Goal: Task Accomplishment & Management: Manage account settings

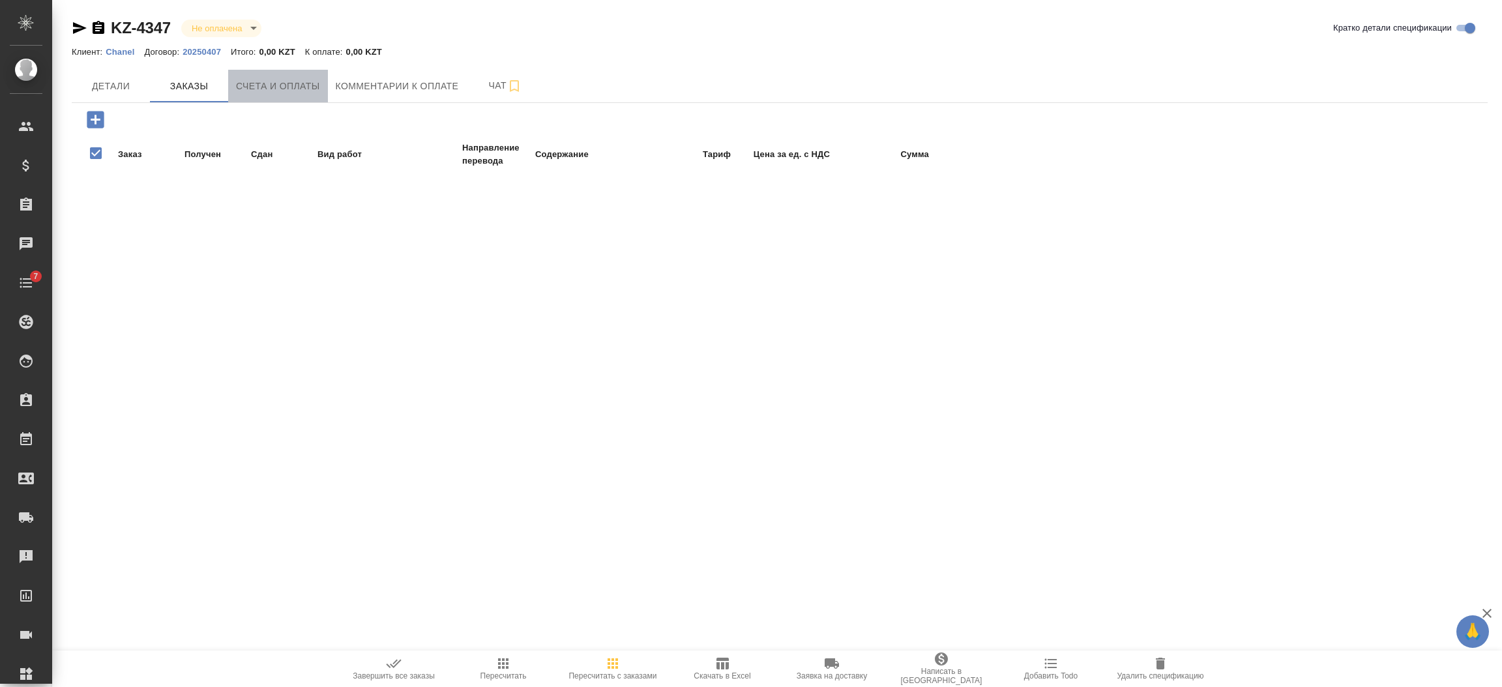
click at [259, 91] on span "Счета и оплаты" at bounding box center [278, 86] width 84 height 16
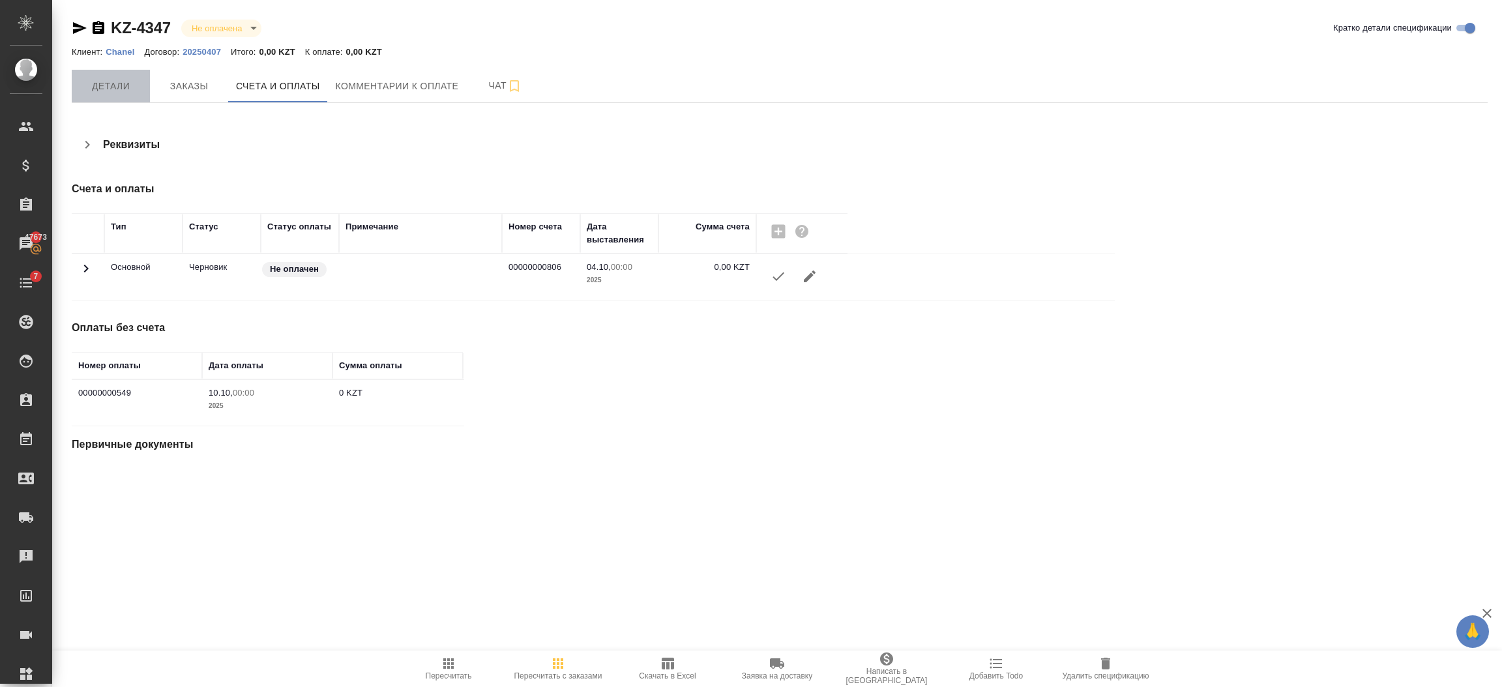
click at [116, 70] on button "Детали" at bounding box center [111, 86] width 78 height 33
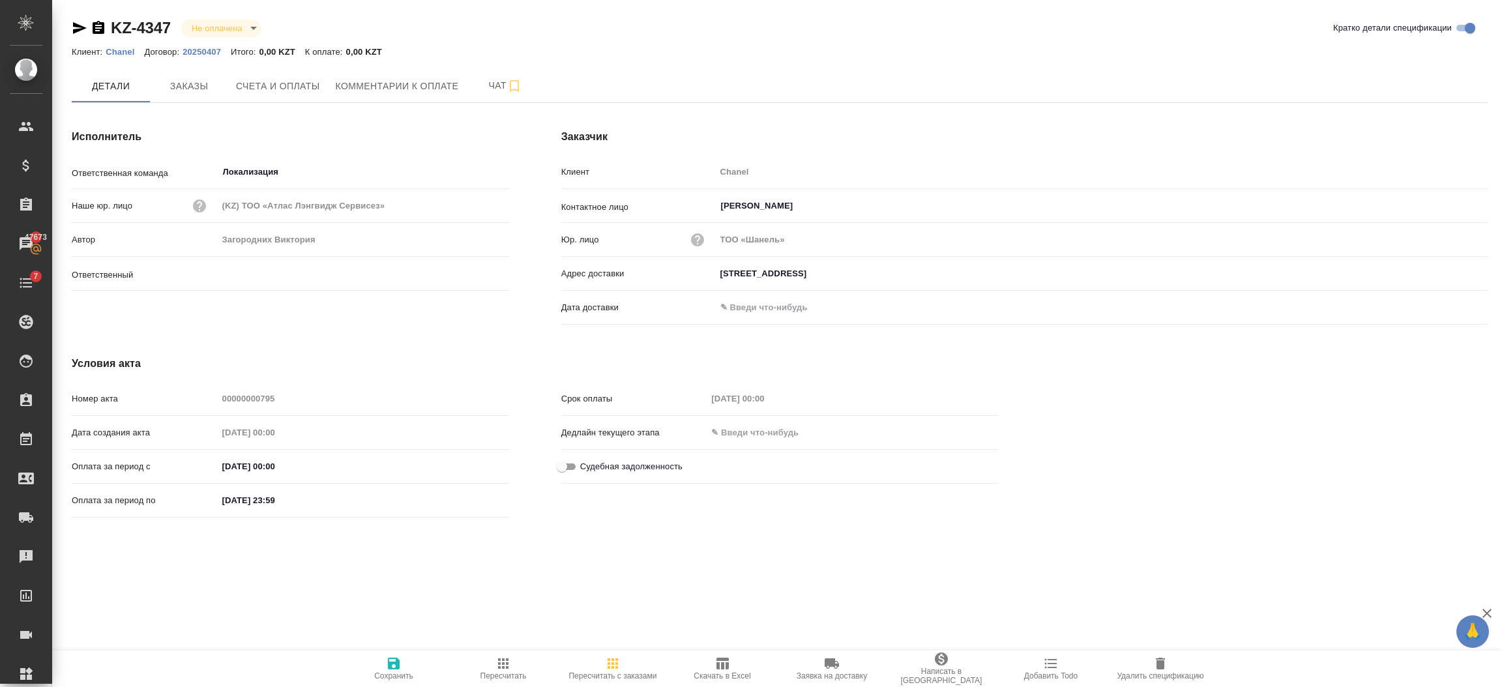
type input "Загородних Виктория"
click at [162, 80] on span "Заказы" at bounding box center [189, 86] width 63 height 16
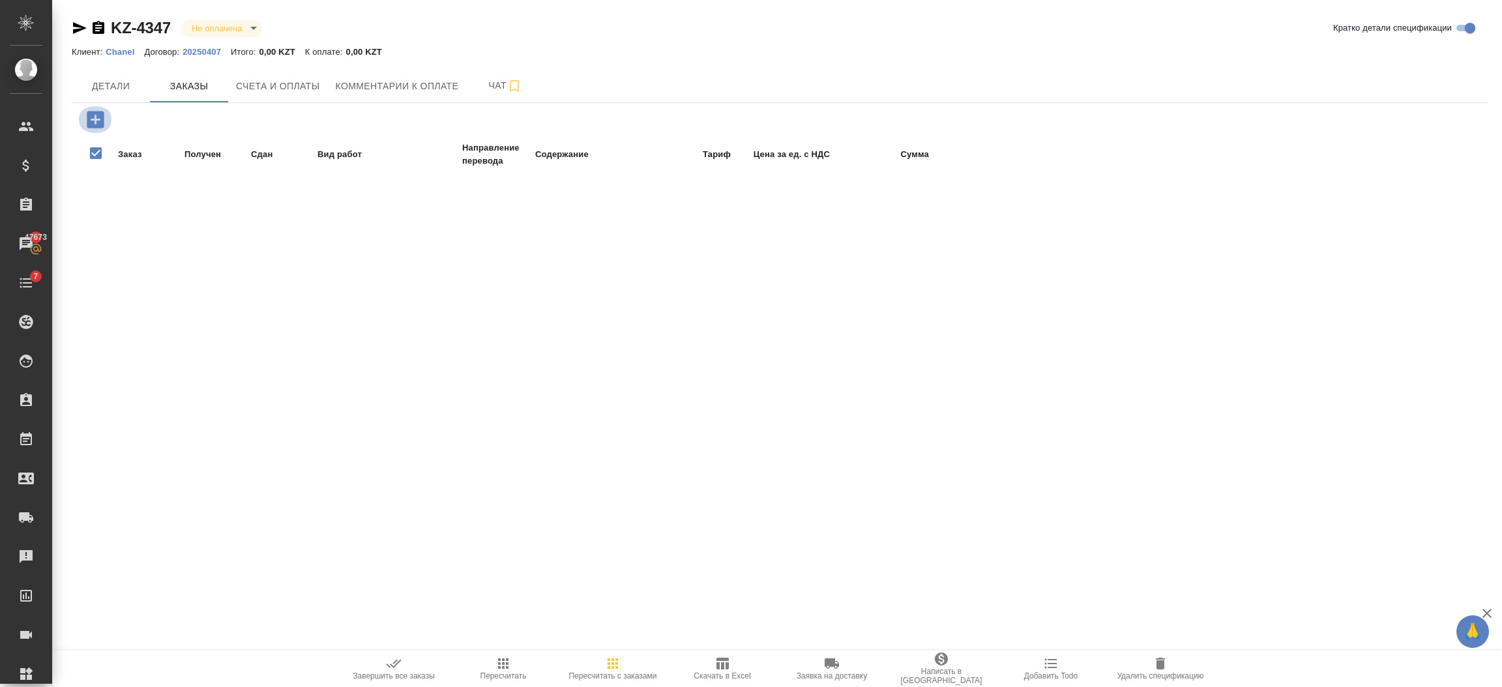
click at [87, 111] on icon "button" at bounding box center [95, 119] width 23 height 23
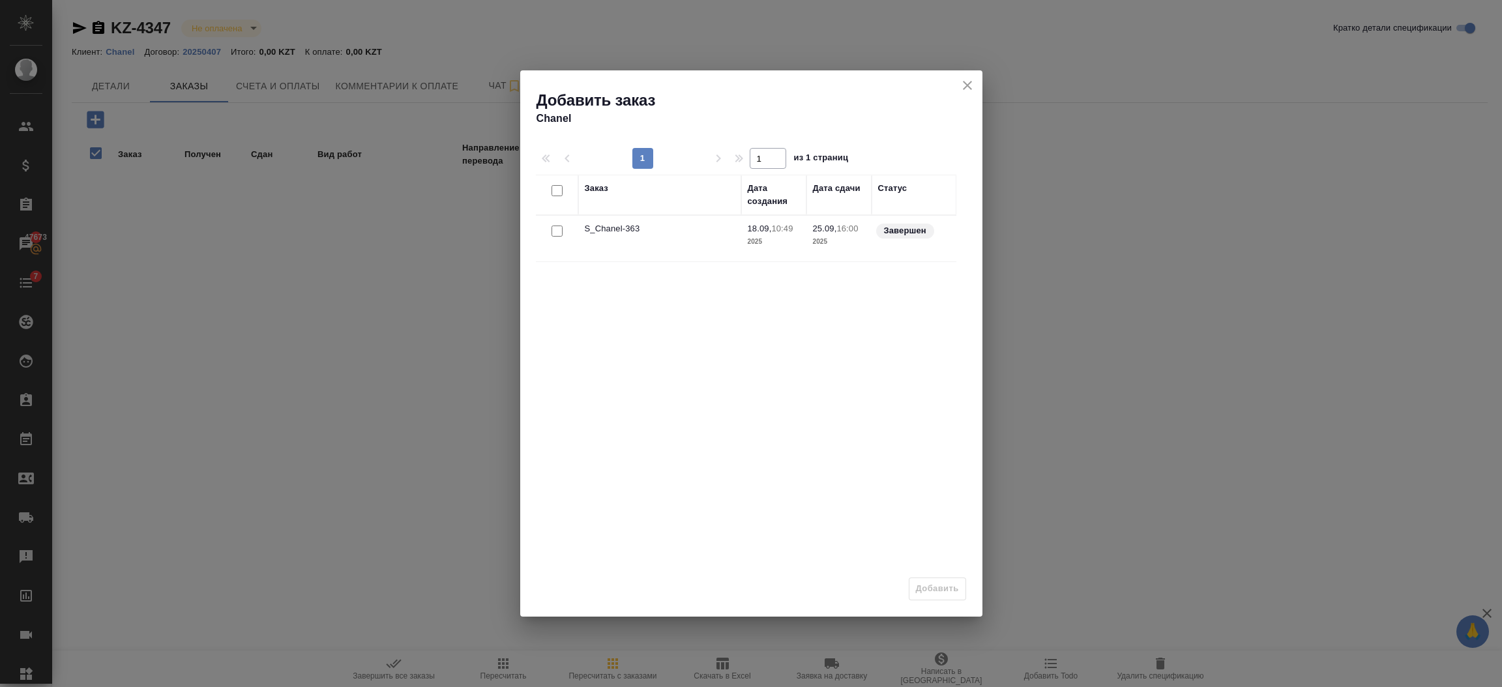
click at [550, 225] on div at bounding box center [556, 231] width 29 height 18
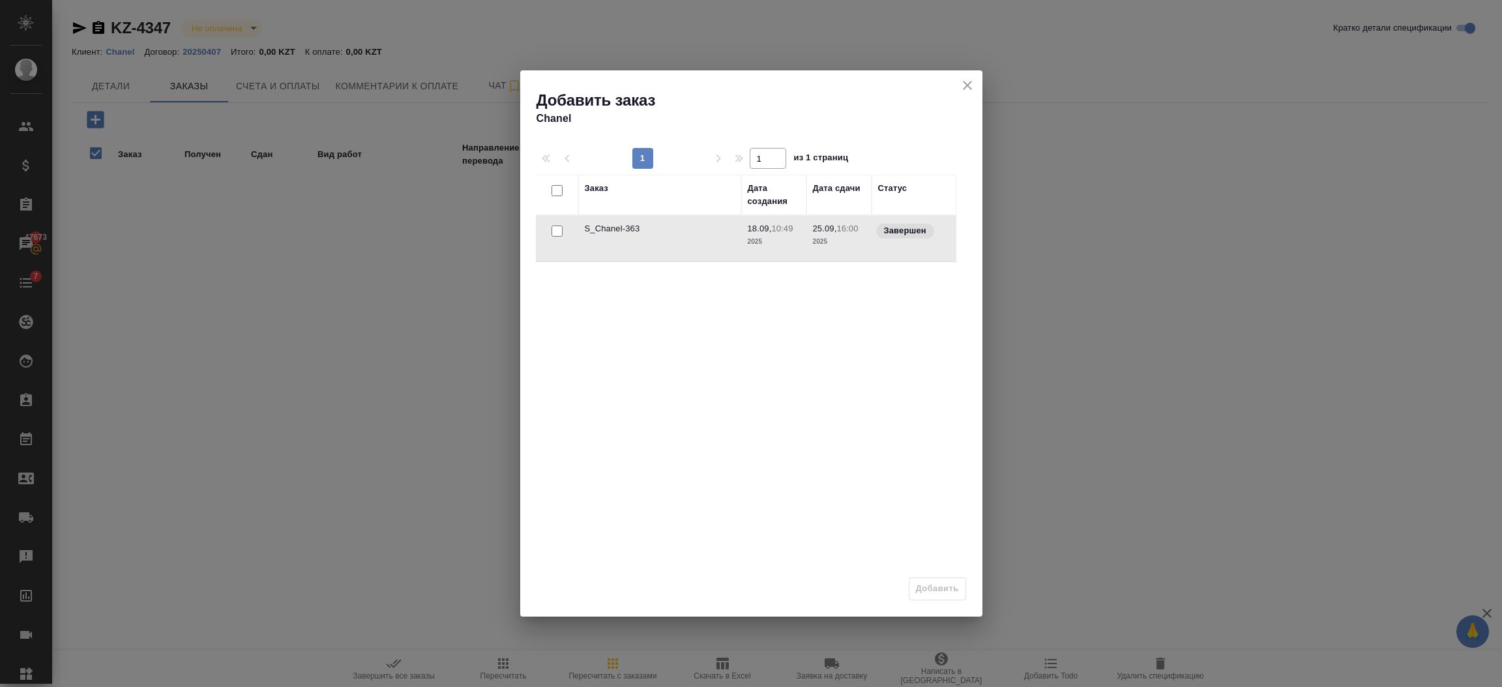
click at [557, 229] on input "checkbox" at bounding box center [557, 231] width 11 height 11
checkbox input "true"
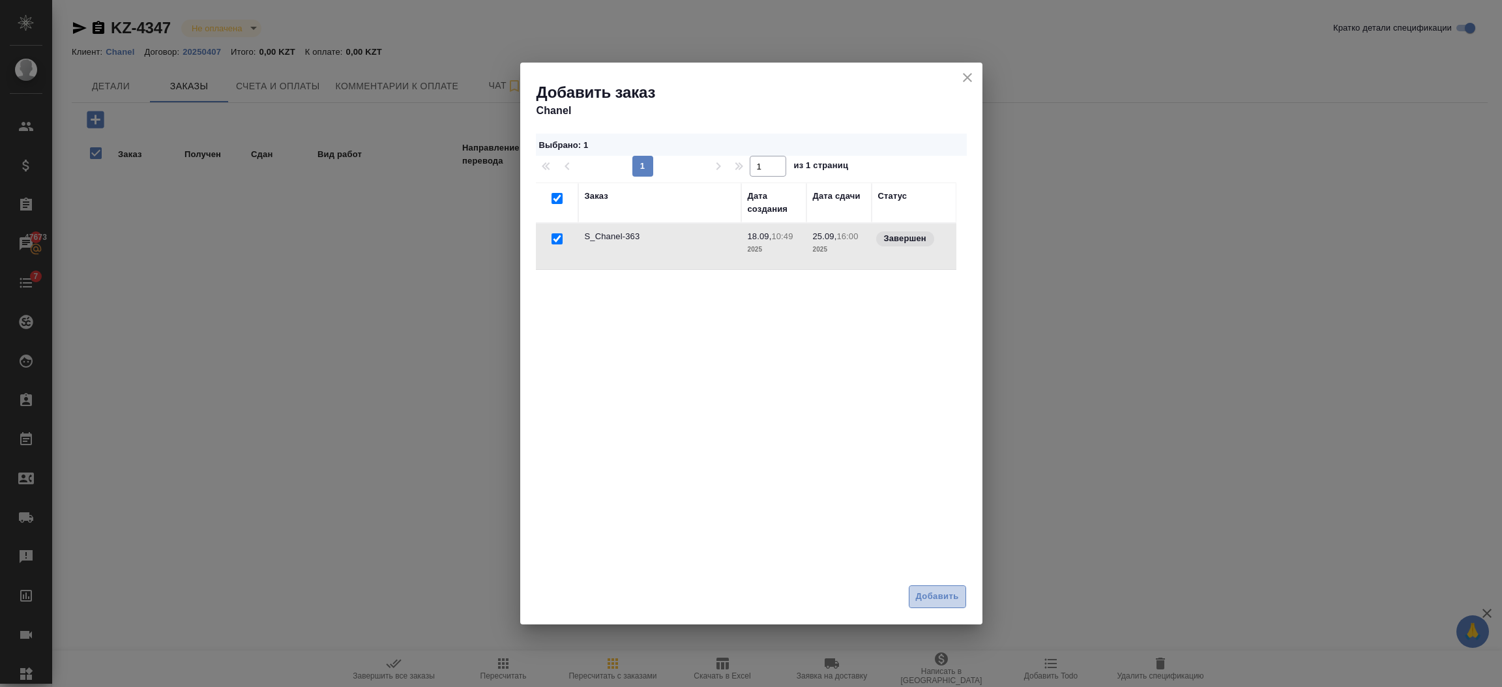
click at [940, 596] on span "Добавить" at bounding box center [937, 596] width 43 height 15
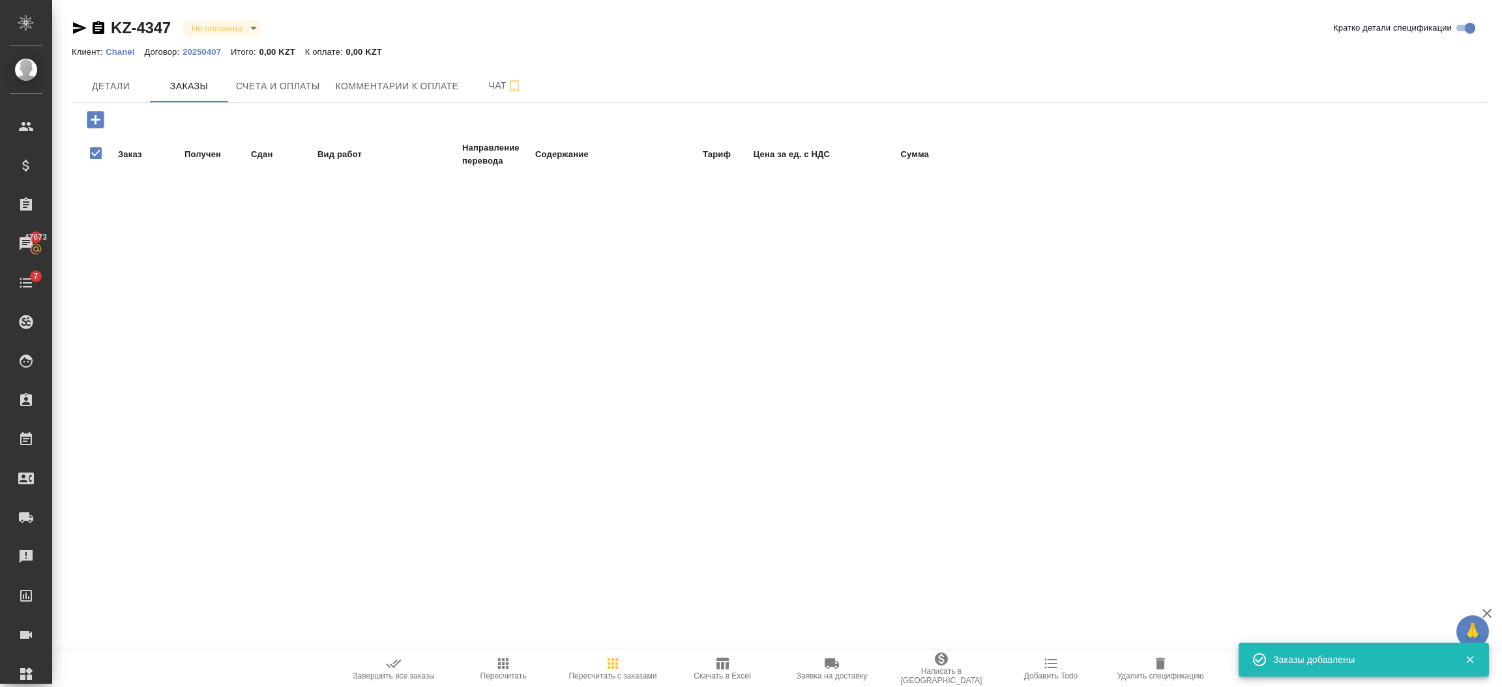
checkbox input "false"
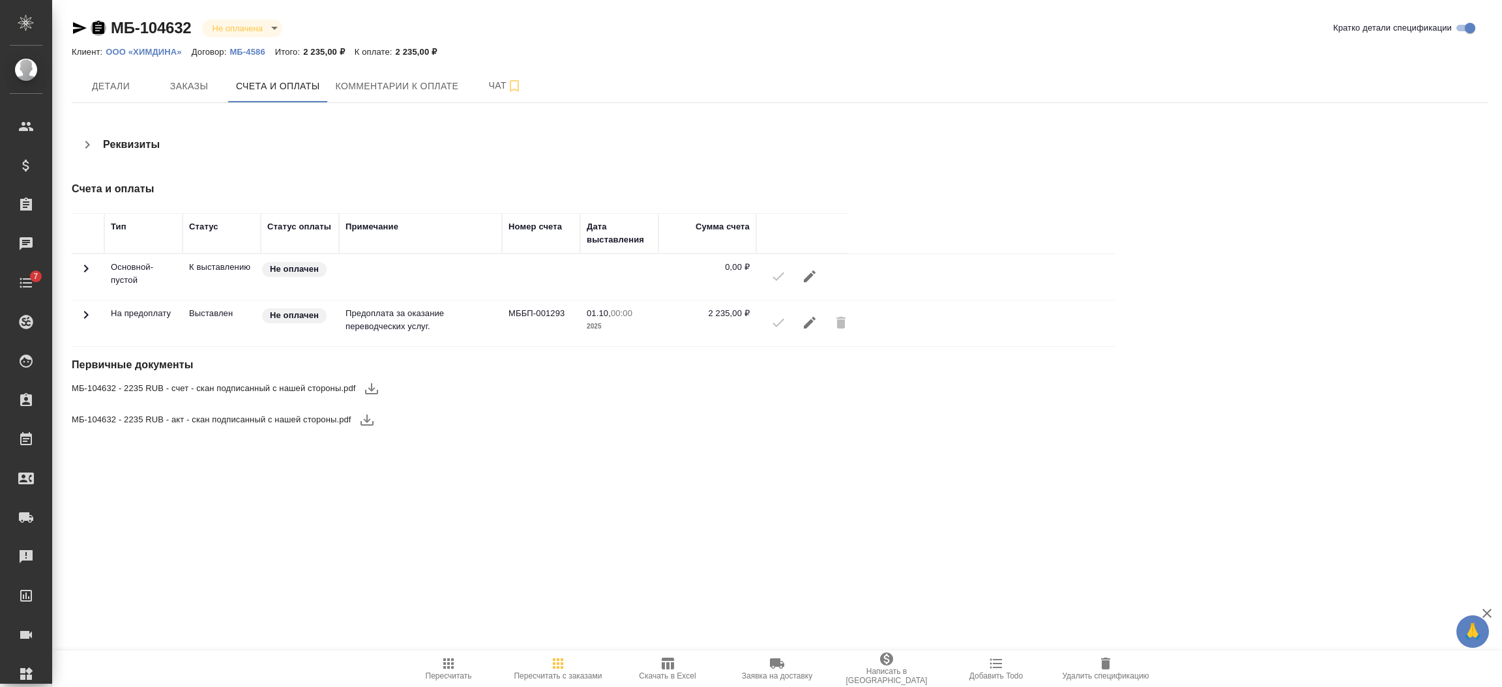
click at [99, 26] on icon "button" at bounding box center [99, 27] width 12 height 13
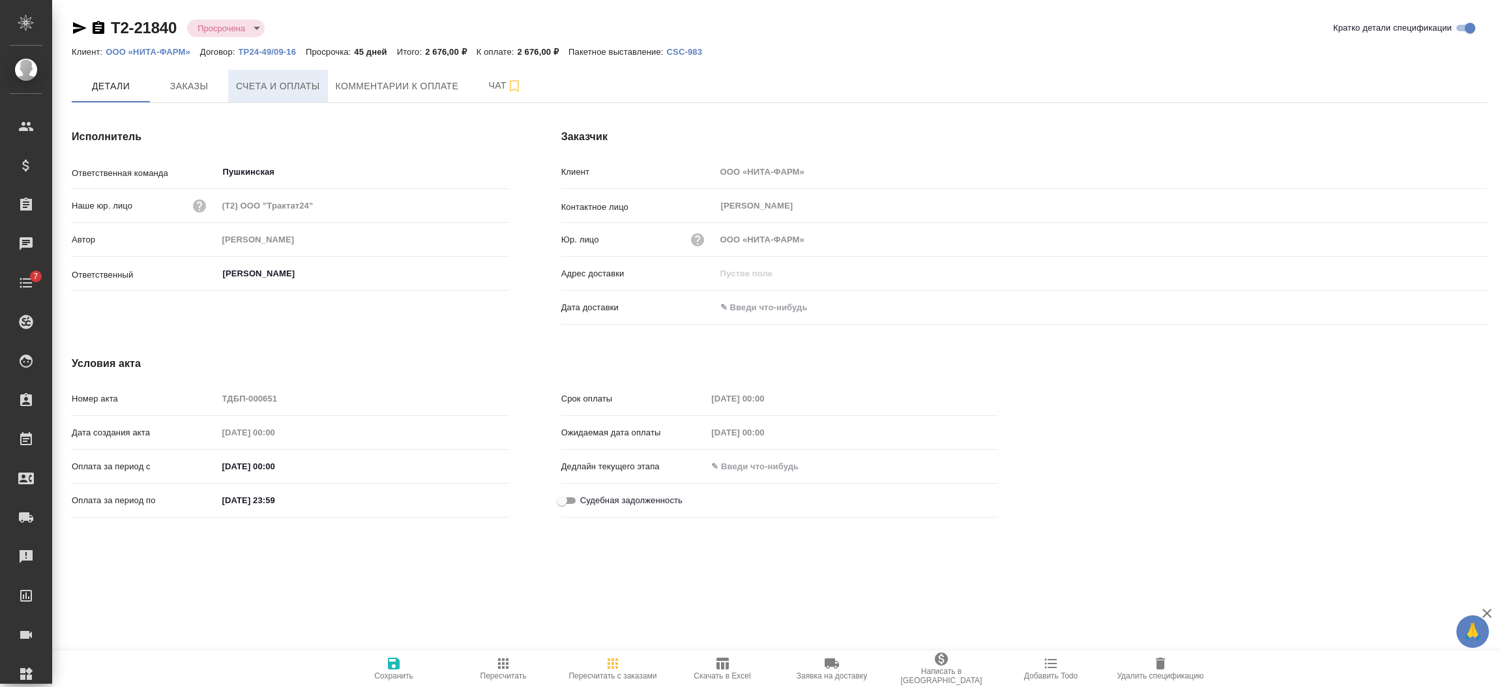
click at [277, 85] on span "Счета и оплаты" at bounding box center [278, 86] width 84 height 16
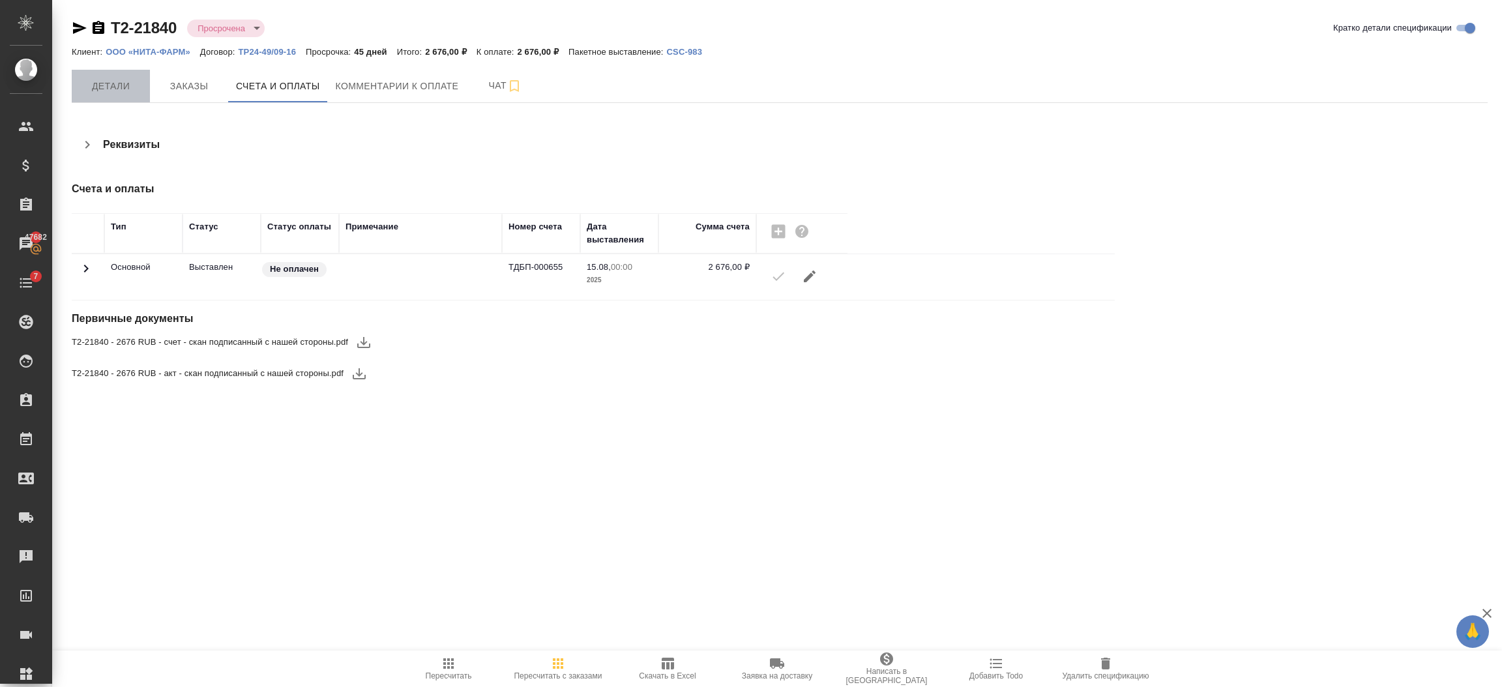
click at [112, 88] on span "Детали" at bounding box center [111, 86] width 63 height 16
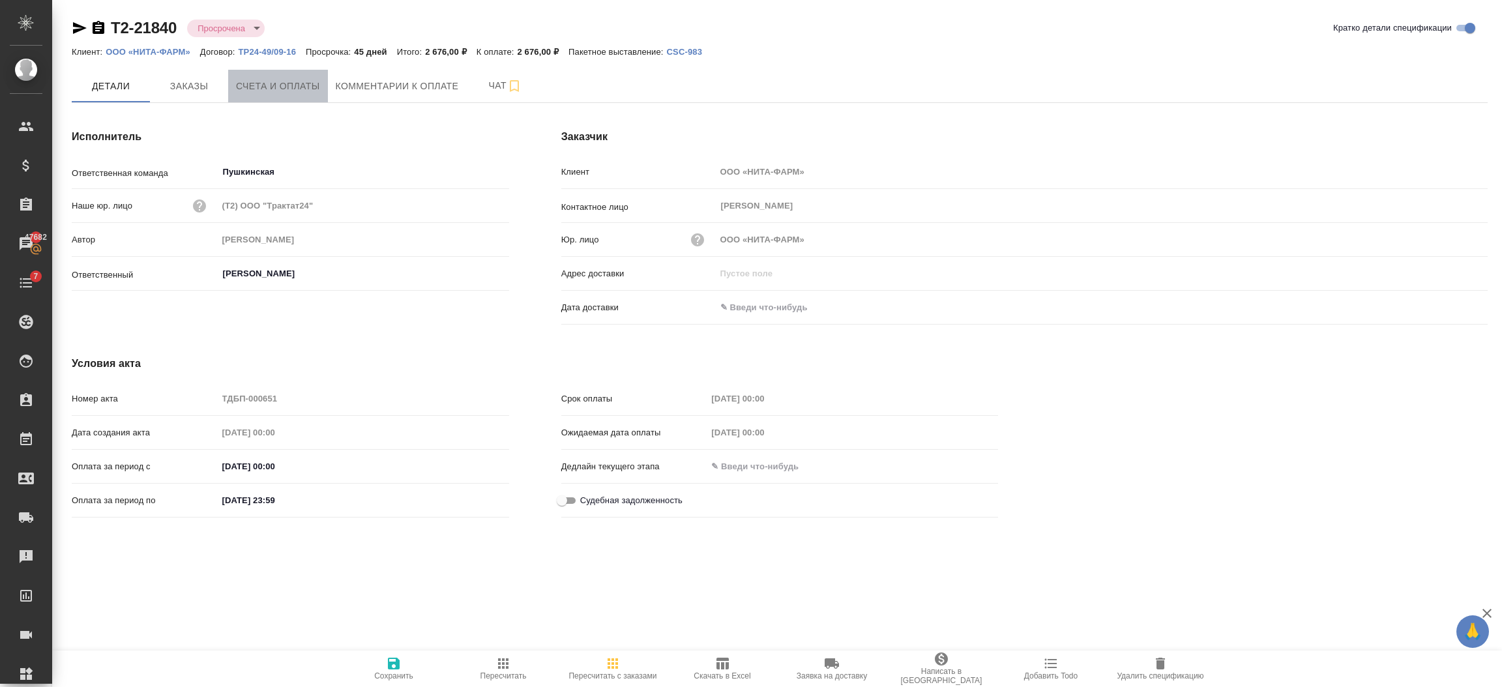
click at [310, 88] on span "Счета и оплаты" at bounding box center [278, 86] width 84 height 16
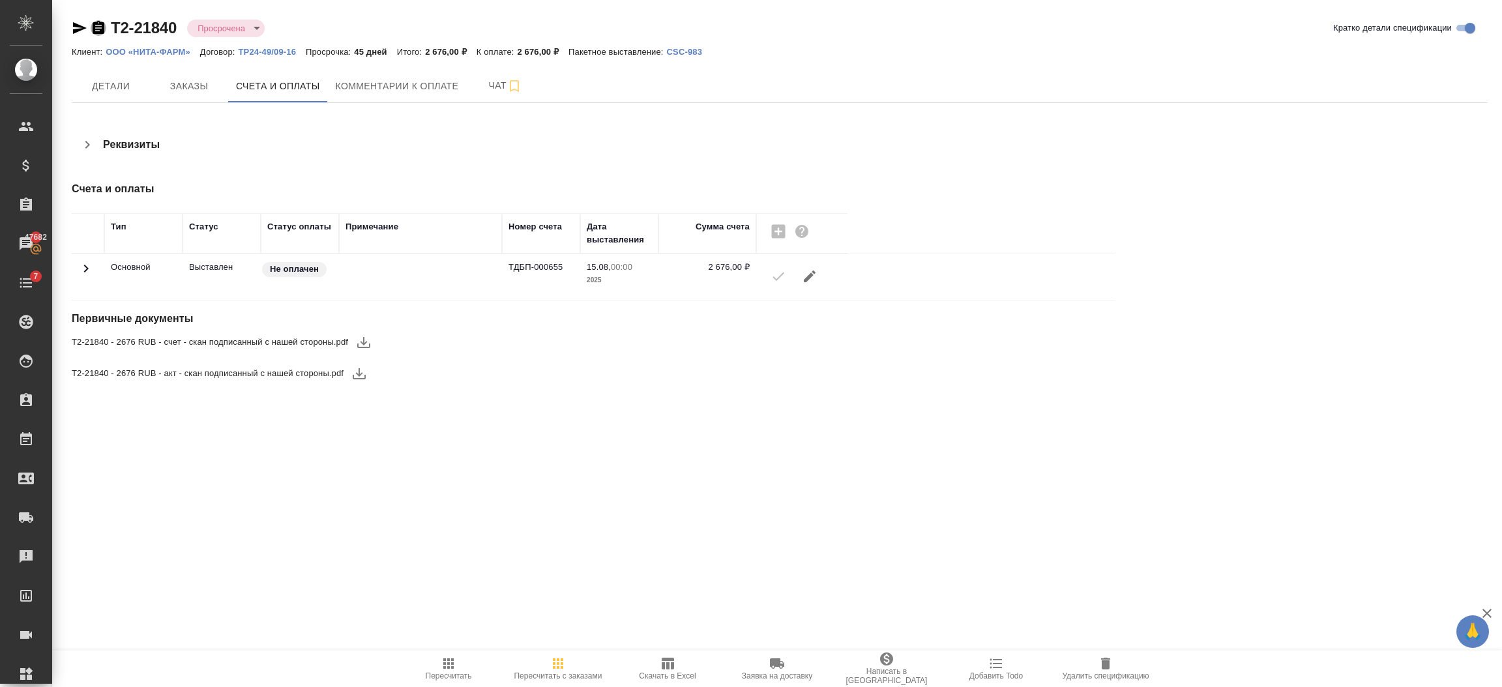
click at [99, 29] on icon "button" at bounding box center [99, 27] width 12 height 13
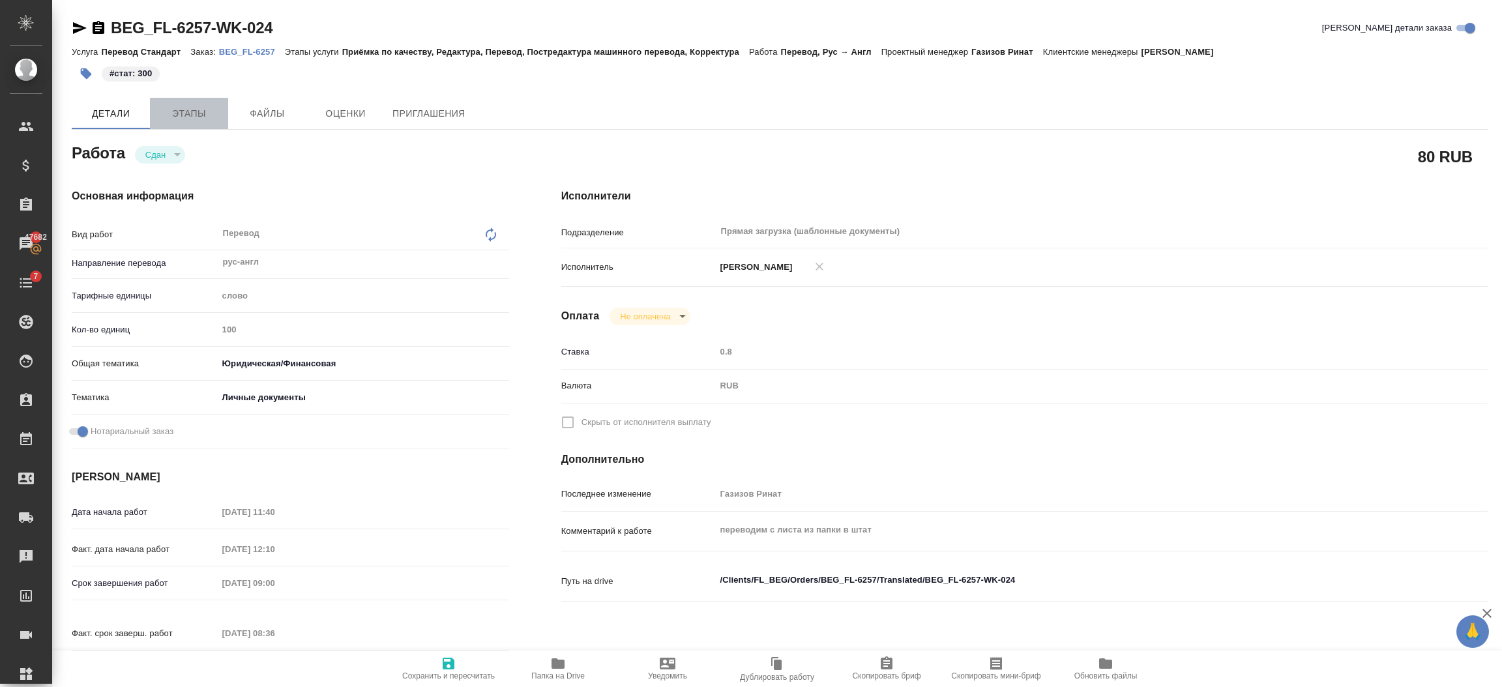
click at [167, 115] on span "Этапы" at bounding box center [189, 114] width 63 height 16
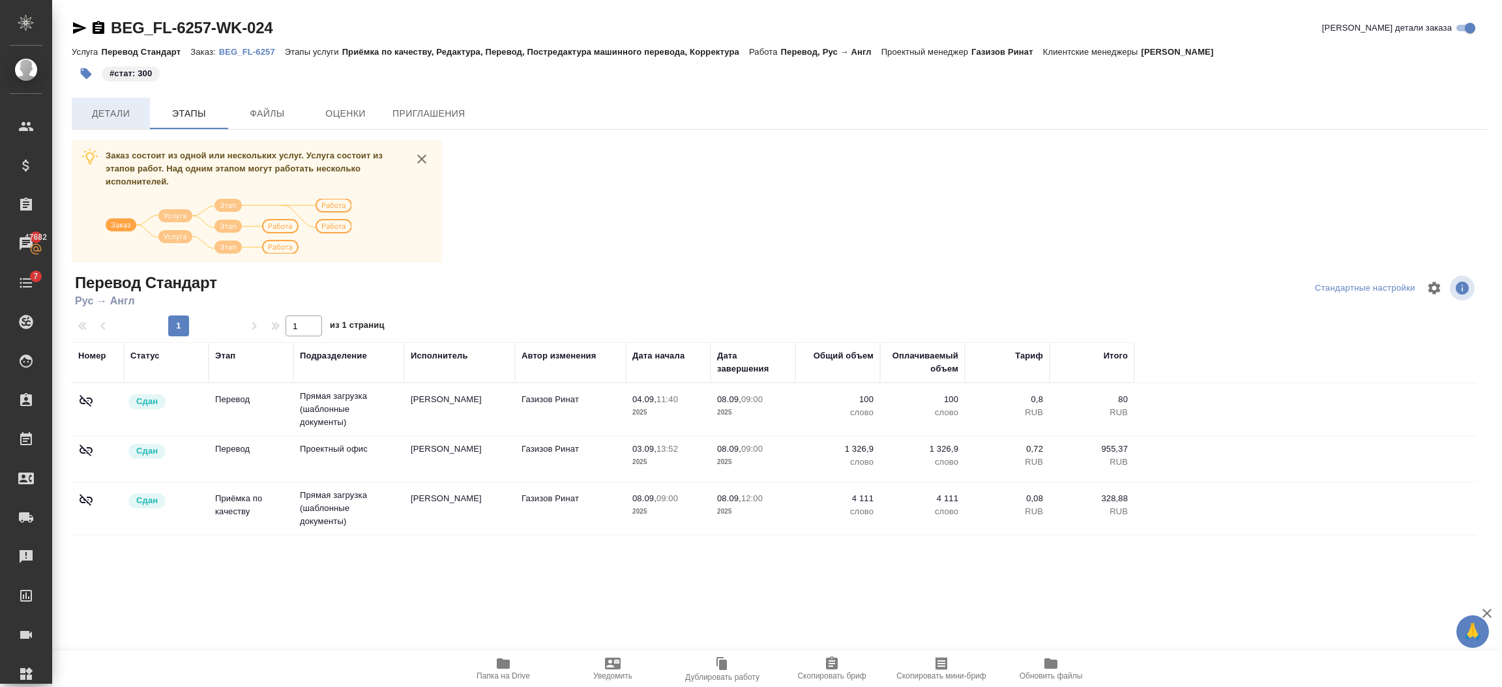
click at [134, 108] on span "Детали" at bounding box center [111, 114] width 63 height 16
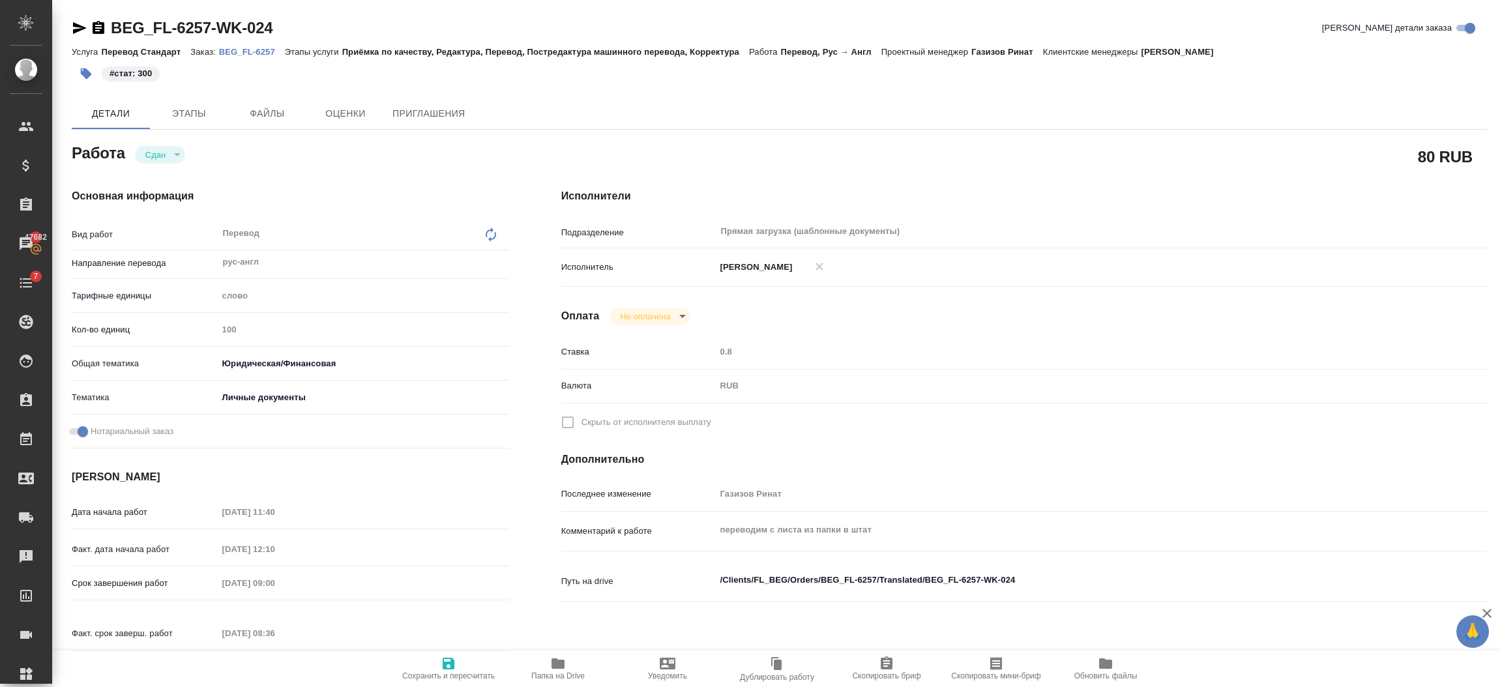
type textarea "x"
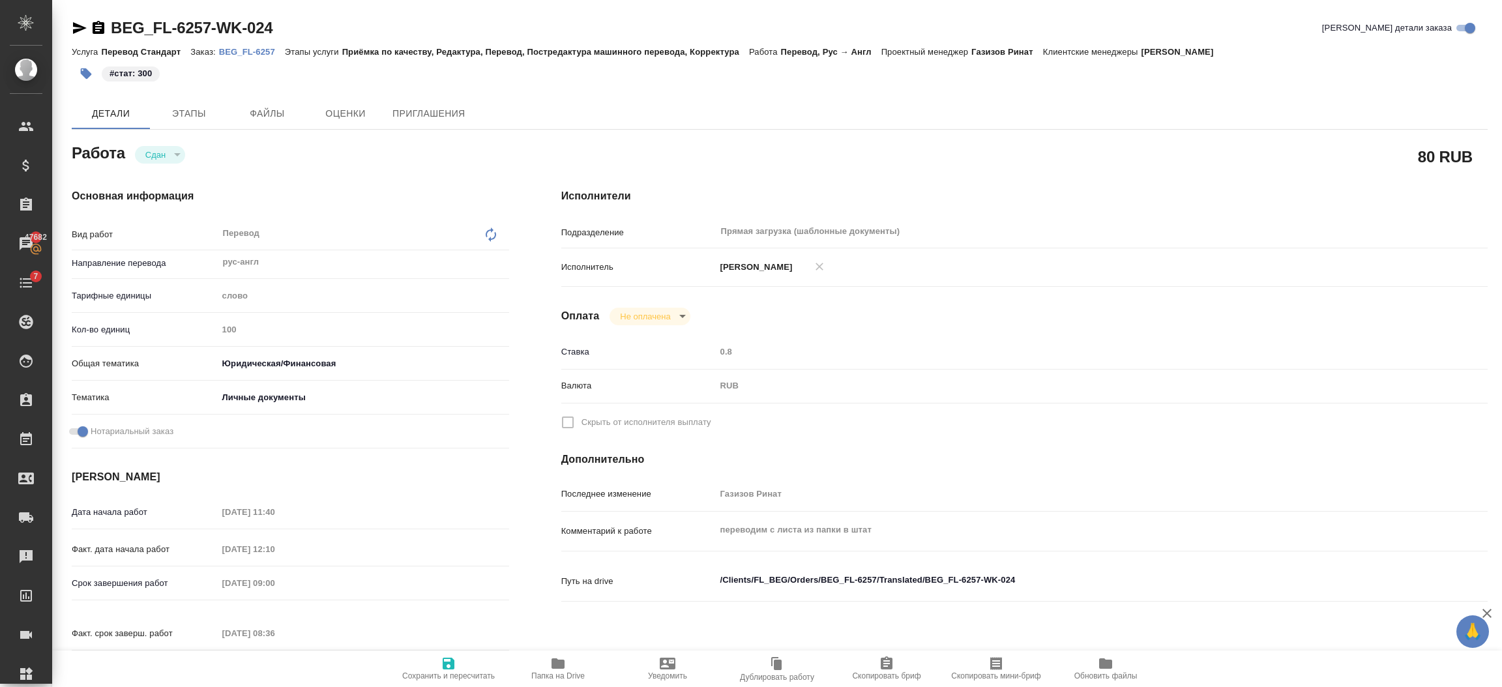
type textarea "x"
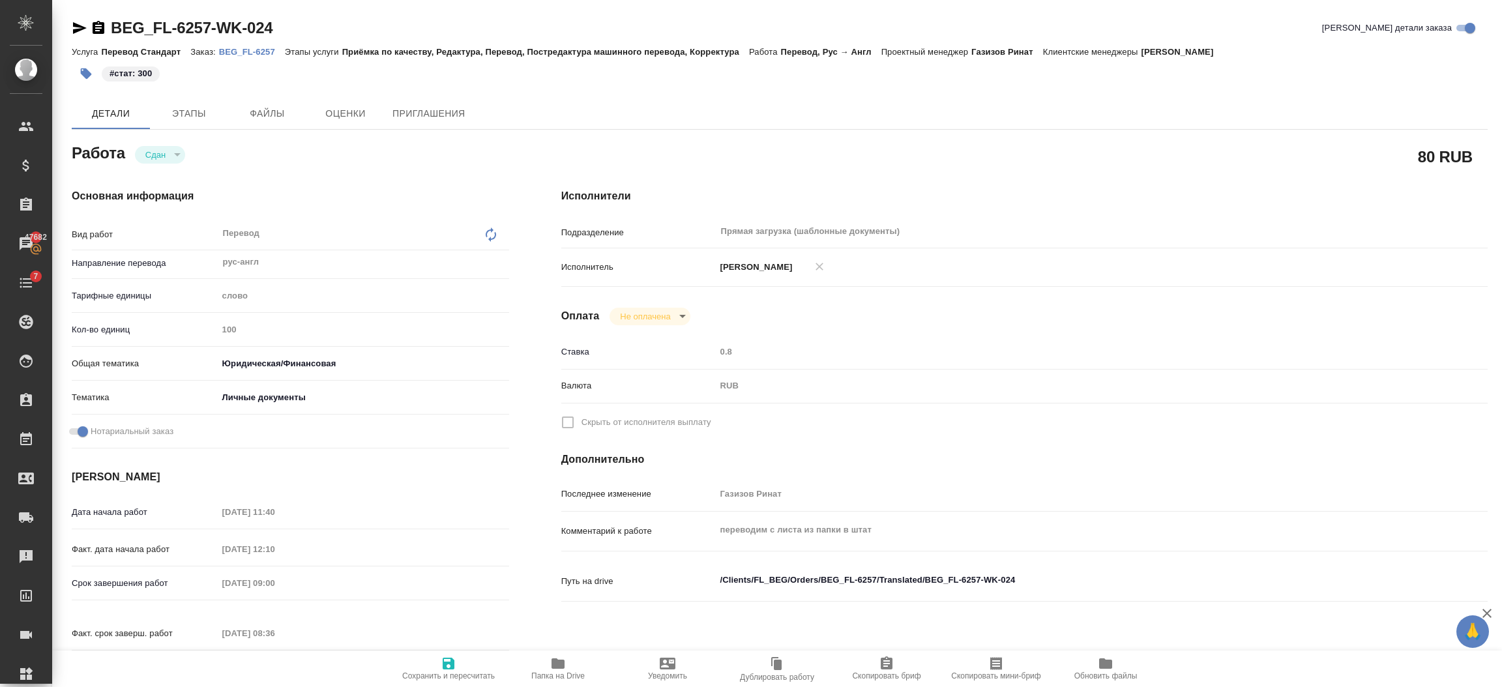
type textarea "x"
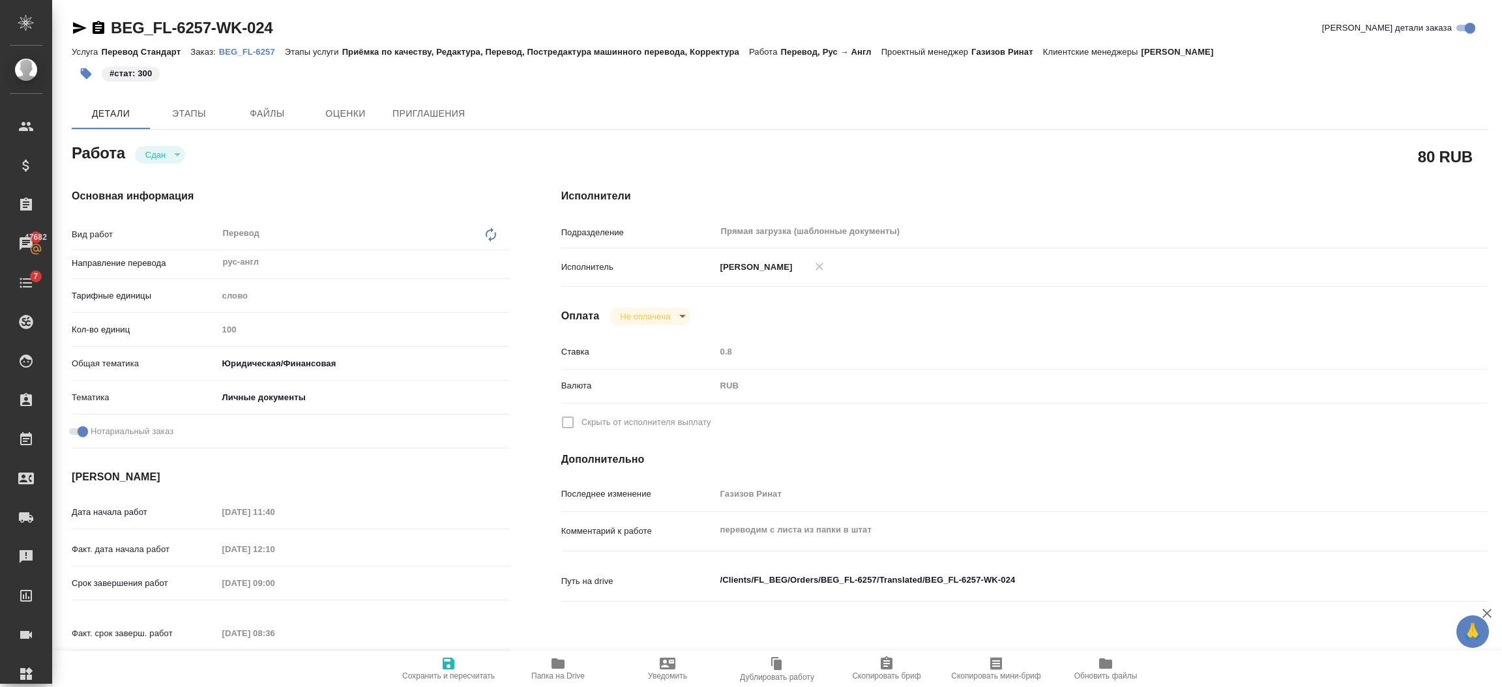
click at [244, 51] on p "BEG_FL-6257" at bounding box center [252, 52] width 66 height 10
type textarea "x"
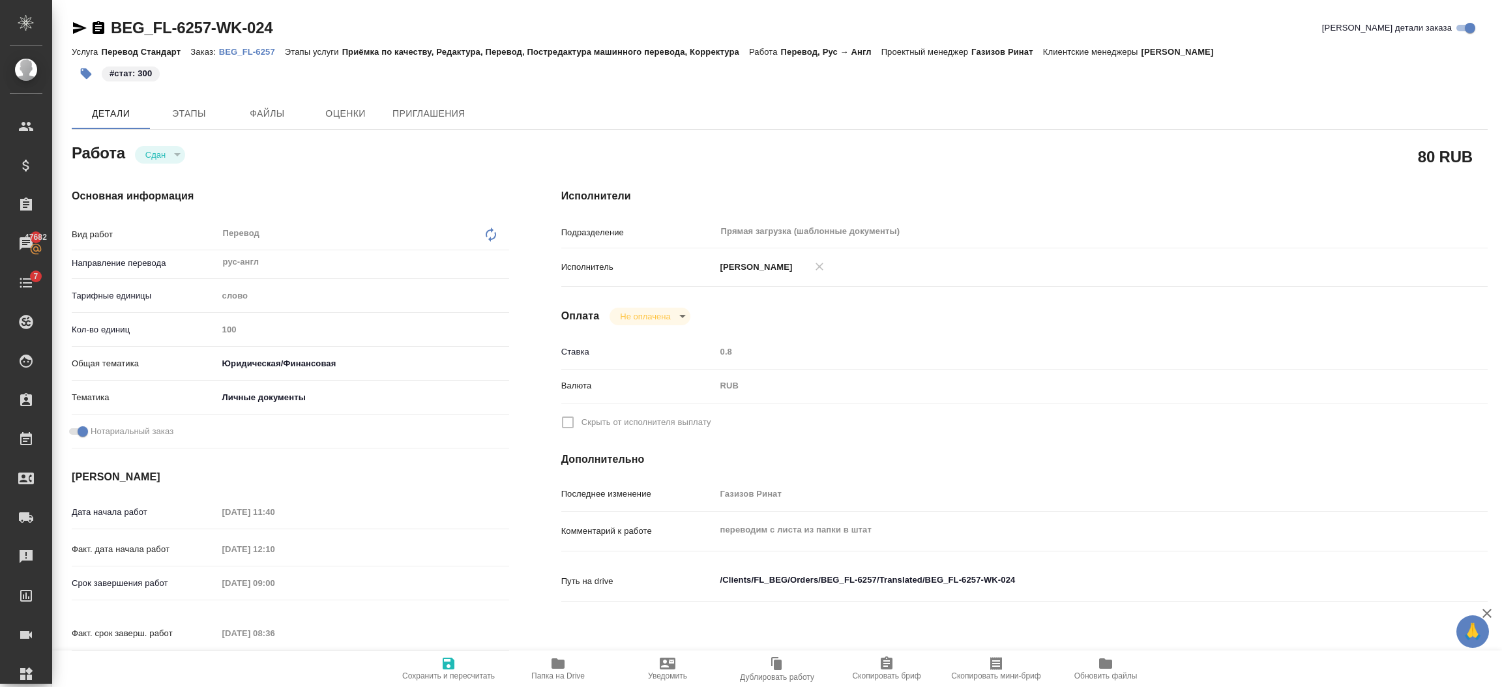
type textarea "x"
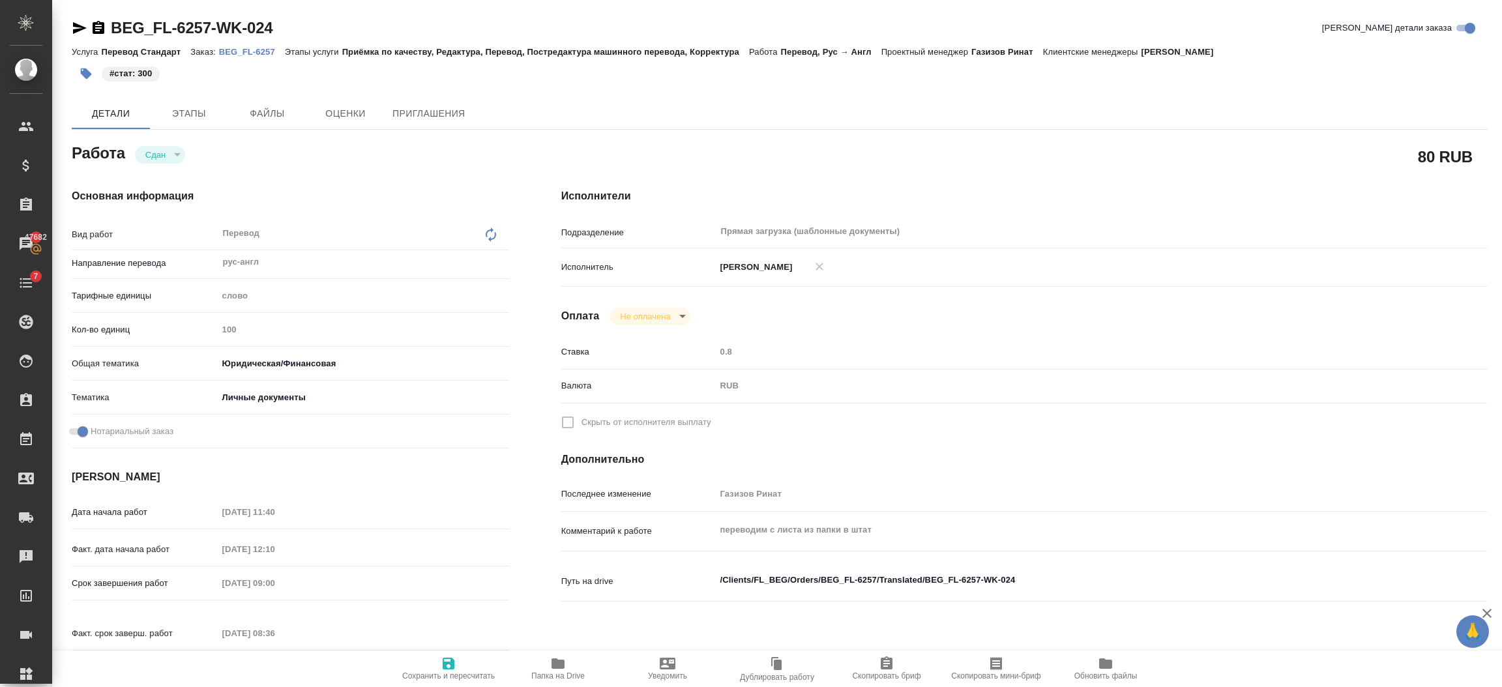
type textarea "x"
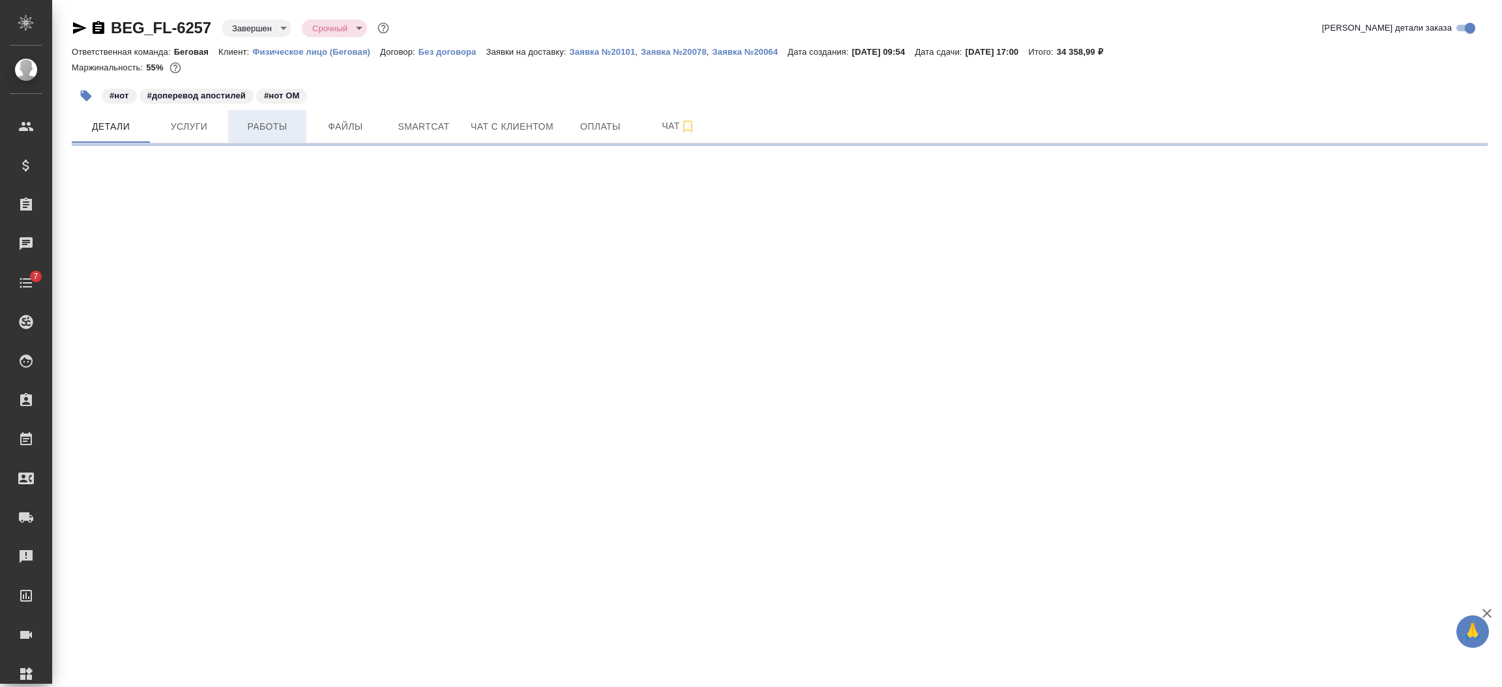
click at [275, 132] on span "Работы" at bounding box center [267, 127] width 63 height 16
select select "RU"
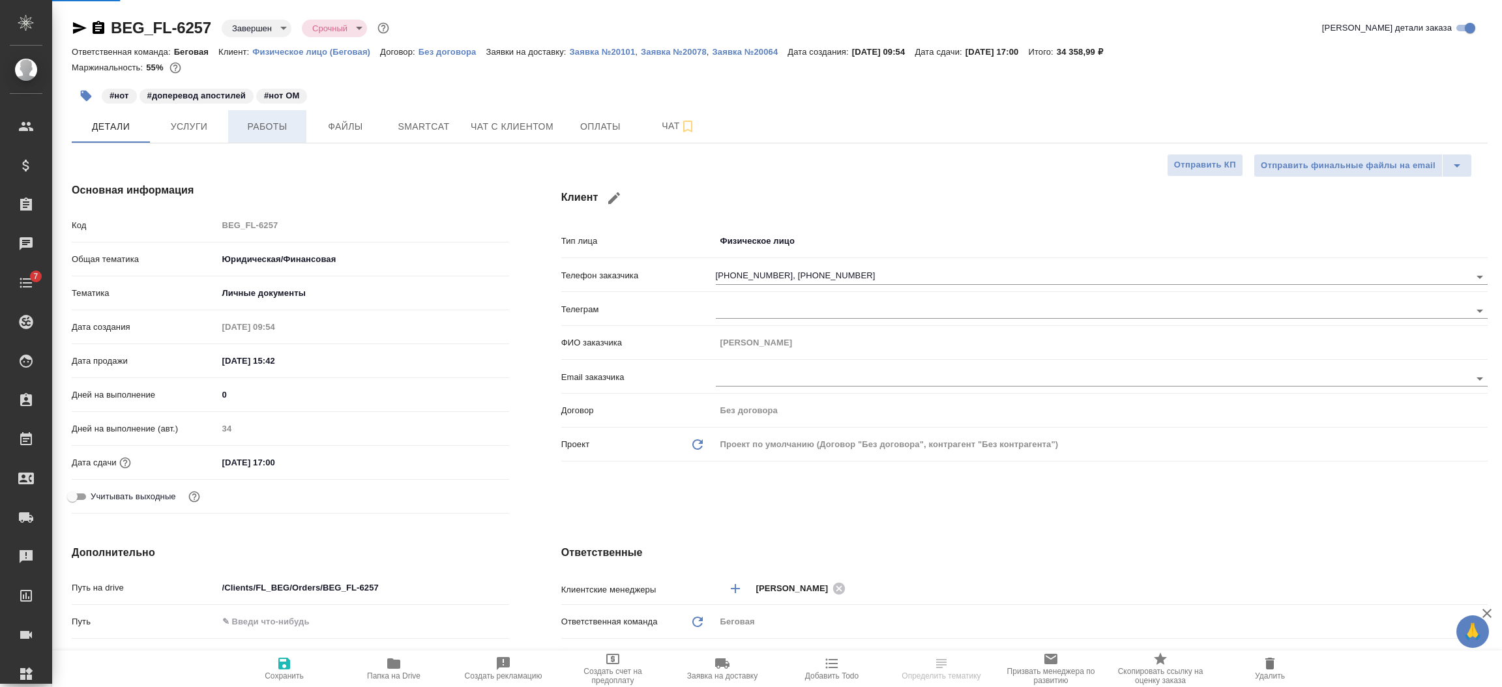
type textarea "x"
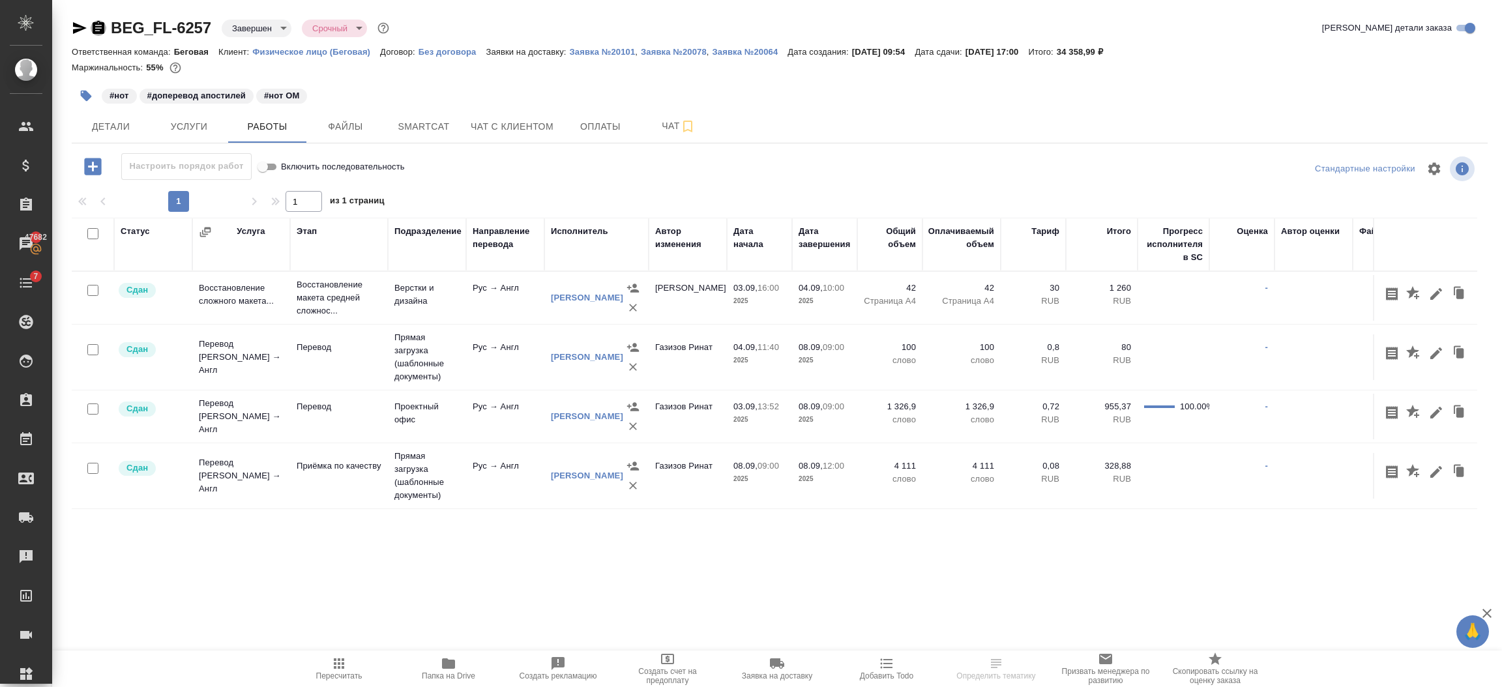
click at [96, 27] on icon "button" at bounding box center [99, 28] width 16 height 16
click at [587, 351] on div "[PERSON_NAME]" at bounding box center [587, 357] width 72 height 13
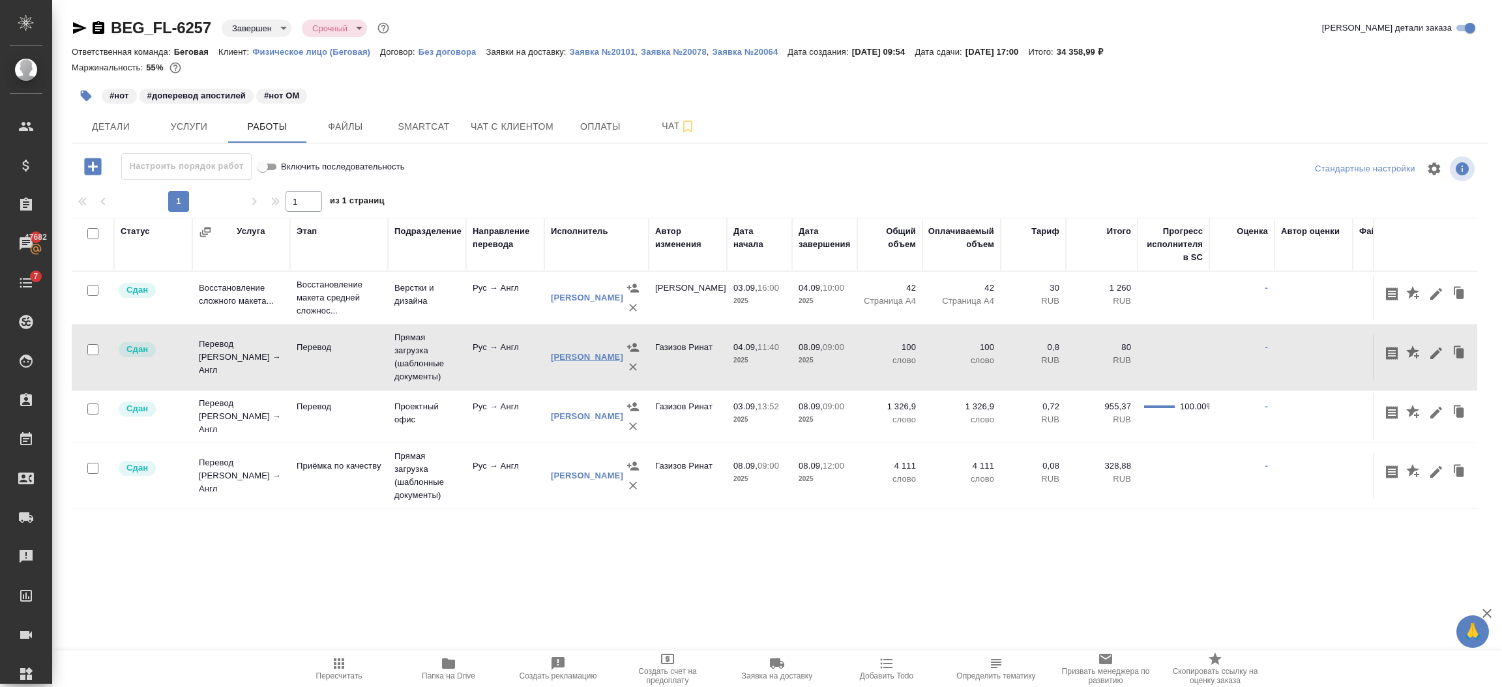
click at [569, 355] on div "Попова Галина" at bounding box center [587, 357] width 72 height 13
click at [569, 355] on link "Попова Галина" at bounding box center [587, 357] width 72 height 10
click at [1429, 353] on icon "button" at bounding box center [1437, 354] width 16 height 16
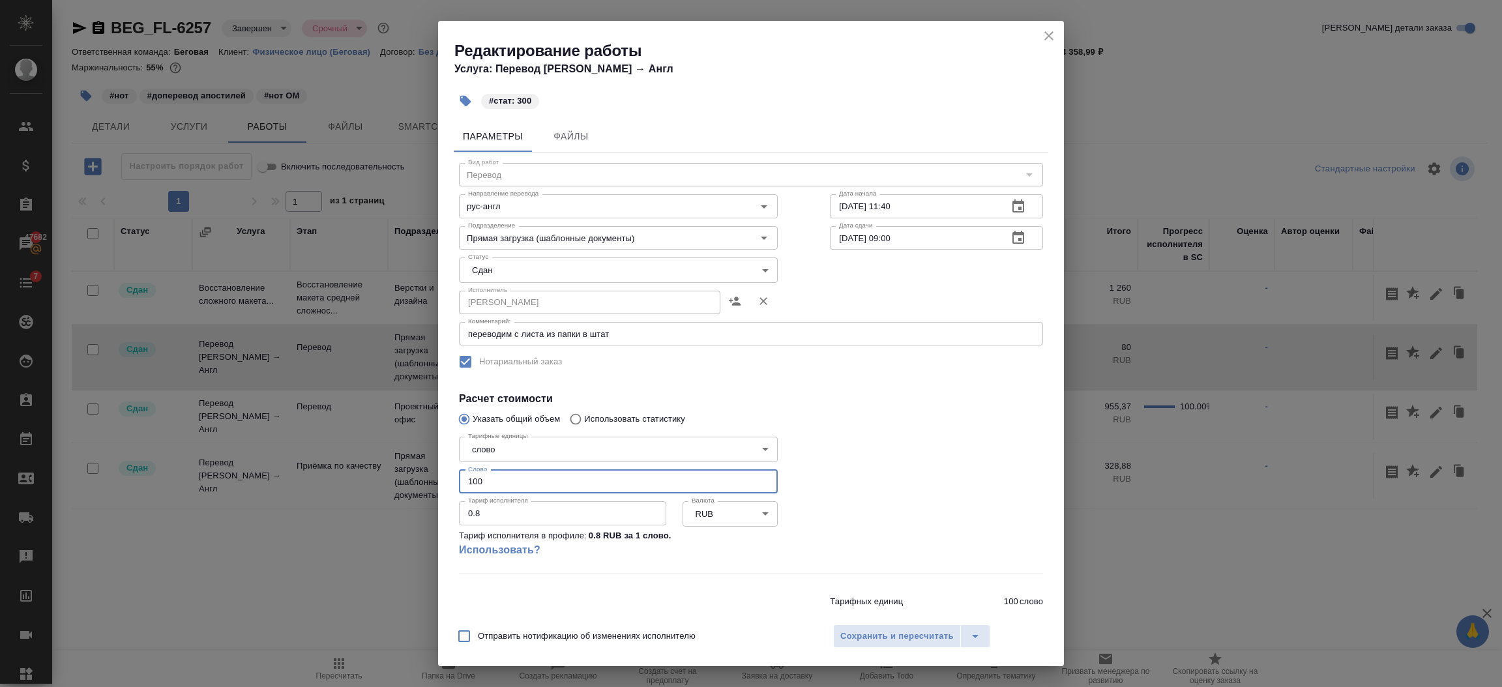
drag, startPoint x: 518, startPoint y: 489, endPoint x: 368, endPoint y: 471, distance: 150.3
click at [368, 471] on div "Редактирование работы Услуга: Перевод Стандарт Рус → Англ #стат: 300 Параметры …" at bounding box center [751, 343] width 1502 height 687
type input "300"
click at [856, 639] on span "Сохранить и пересчитать" at bounding box center [896, 636] width 113 height 15
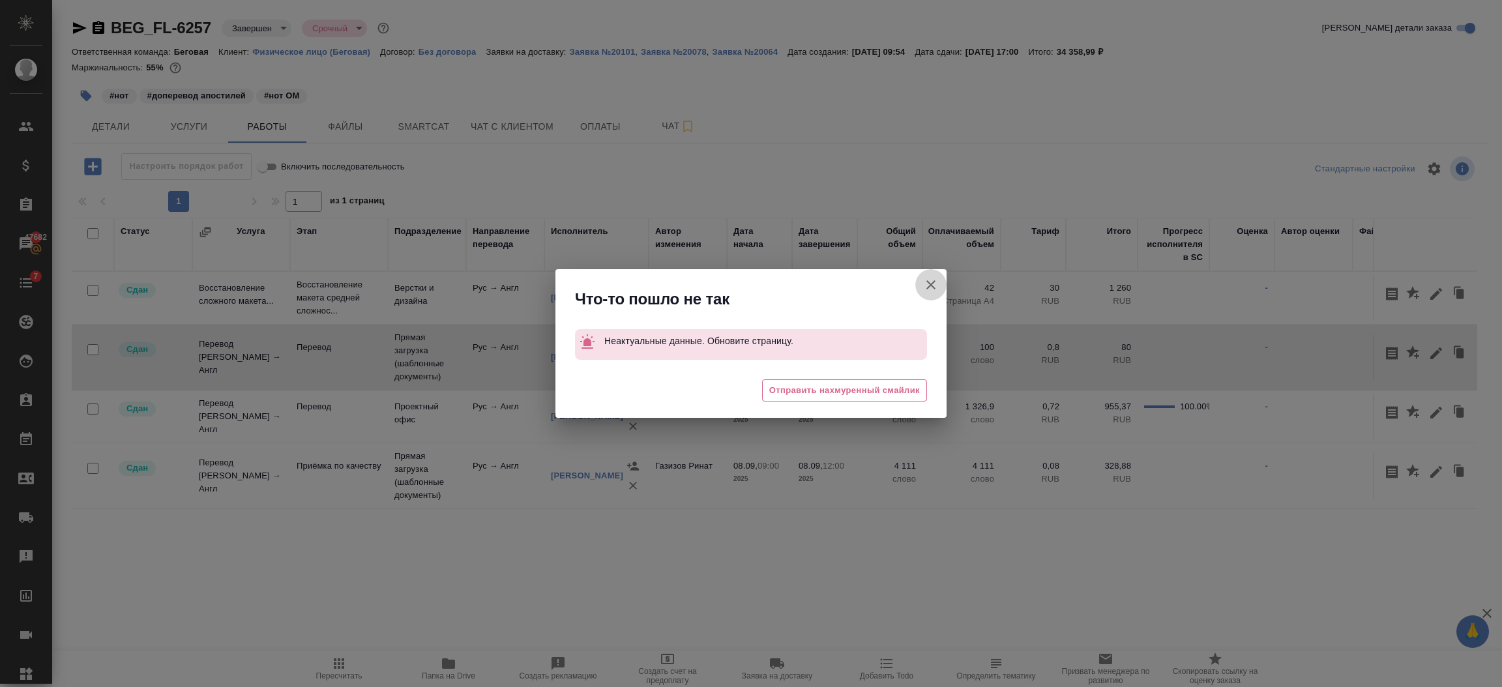
click at [934, 282] on icon "button" at bounding box center [931, 285] width 16 height 16
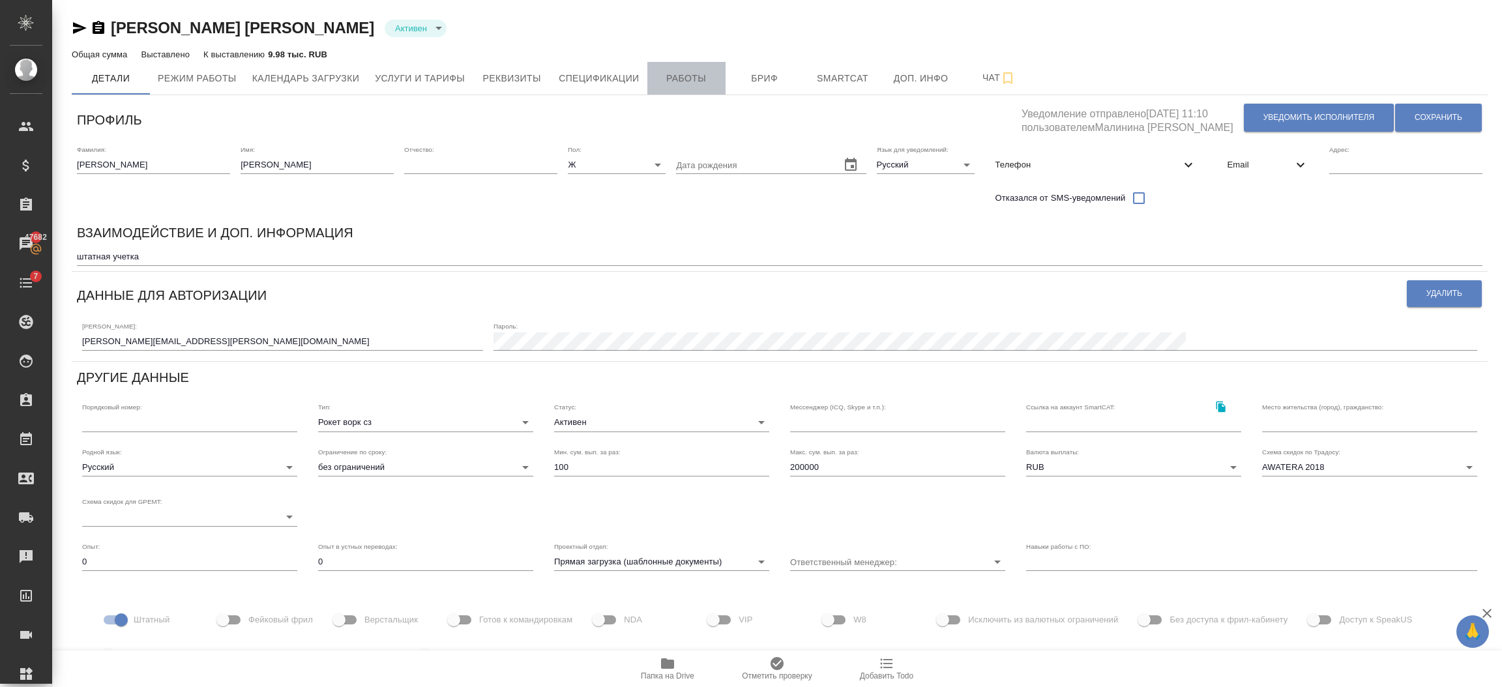
click at [675, 73] on span "Работы" at bounding box center [686, 78] width 63 height 16
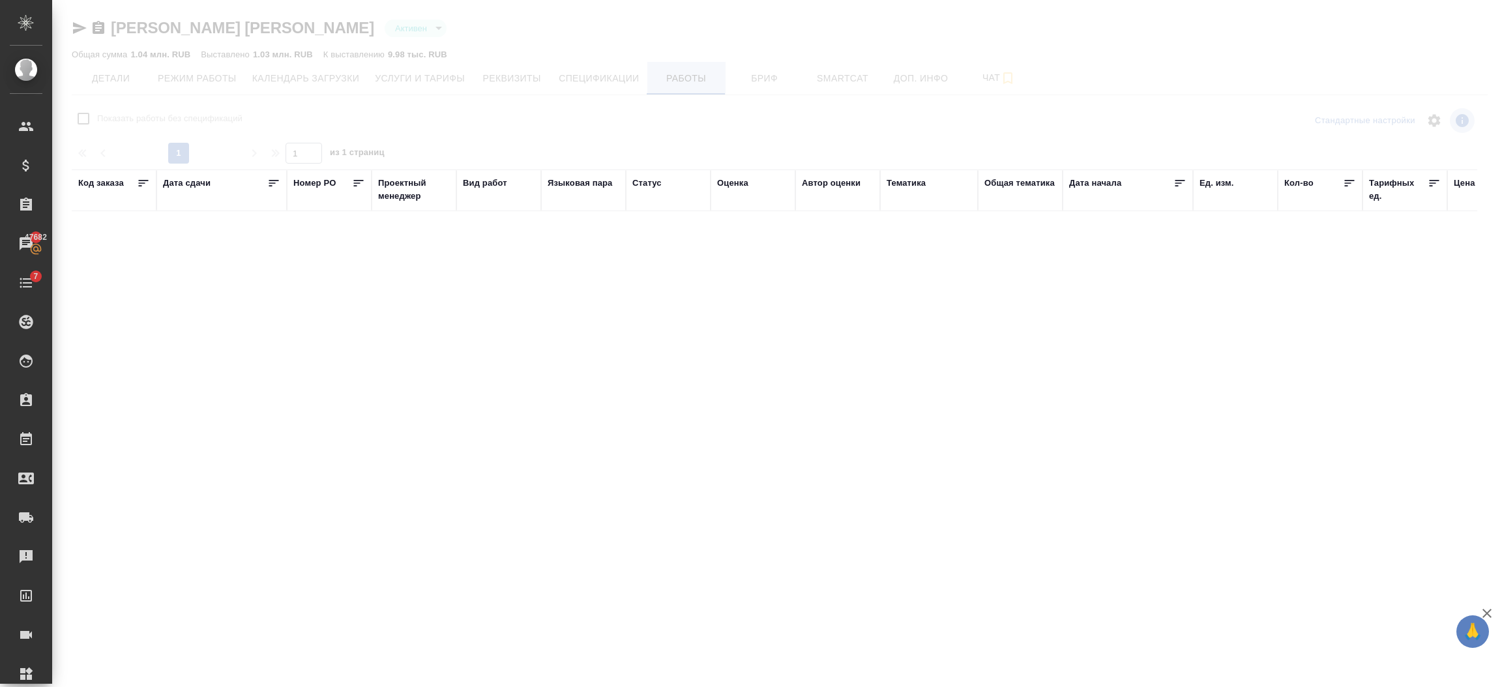
checkbox input "false"
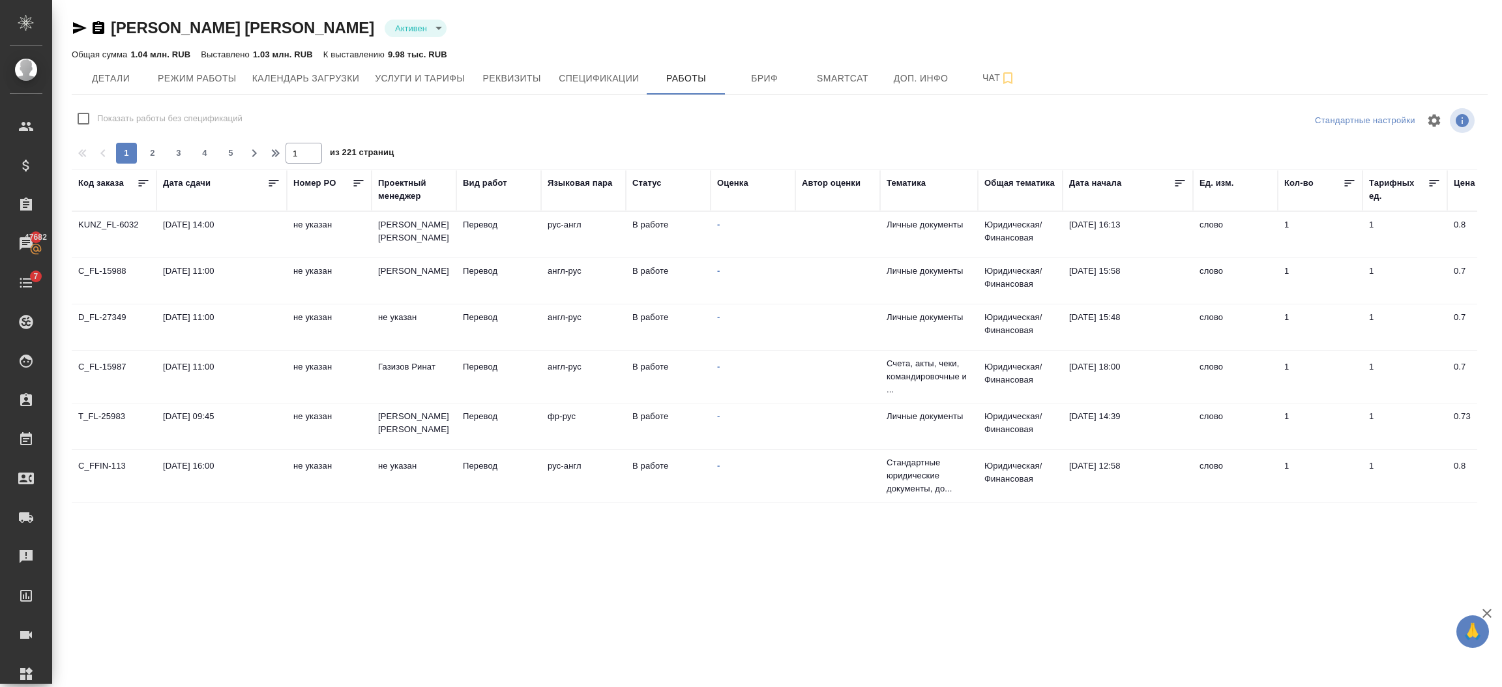
click at [110, 185] on div "Код заказа" at bounding box center [101, 183] width 46 height 13
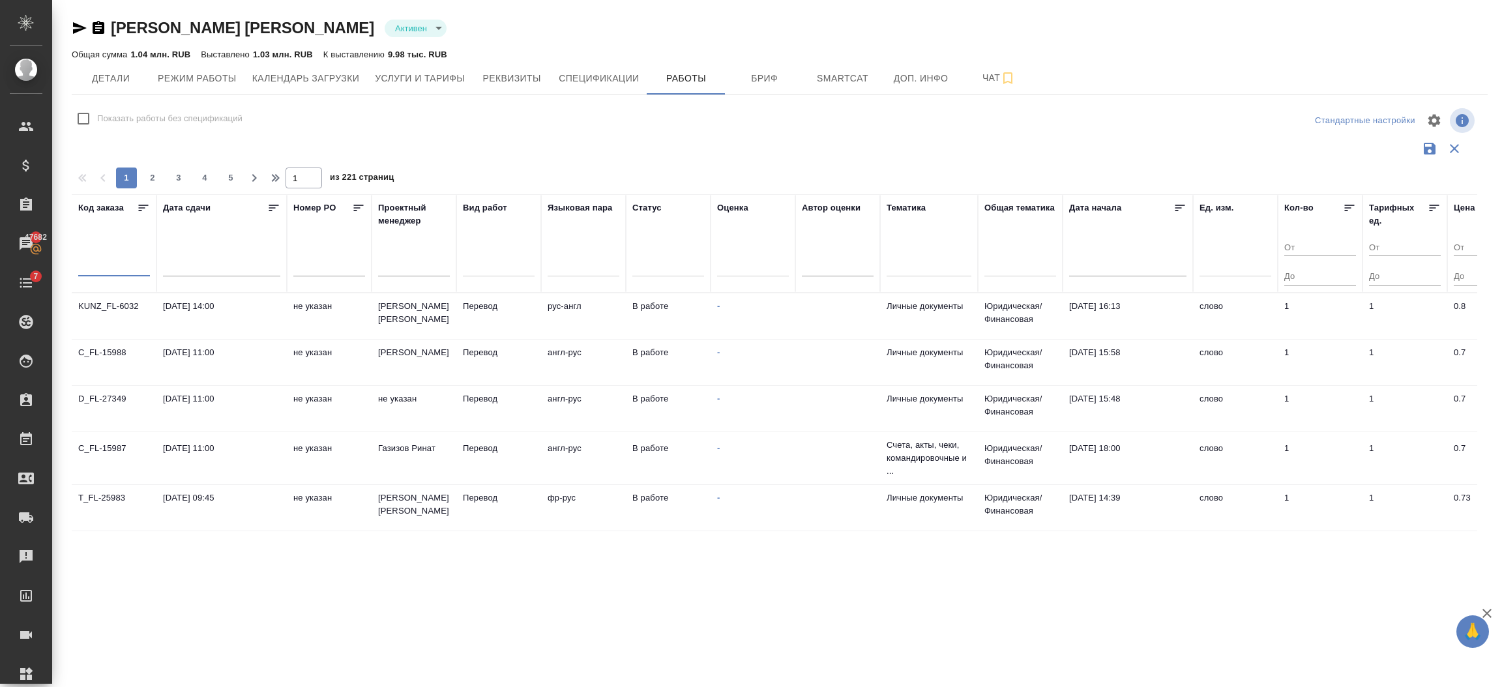
click at [100, 272] on input "text" at bounding box center [114, 267] width 72 height 18
paste input "BEG_FL-6257"
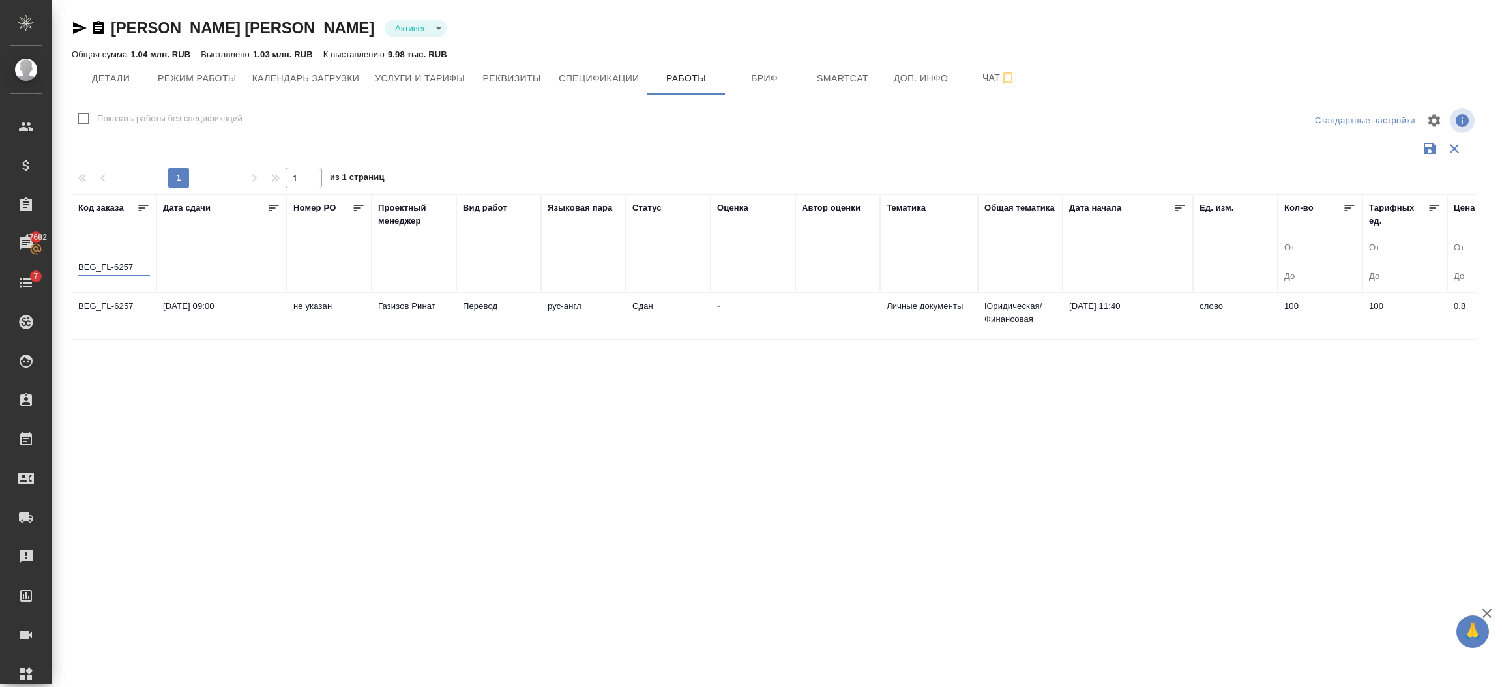
scroll to position [0, 443]
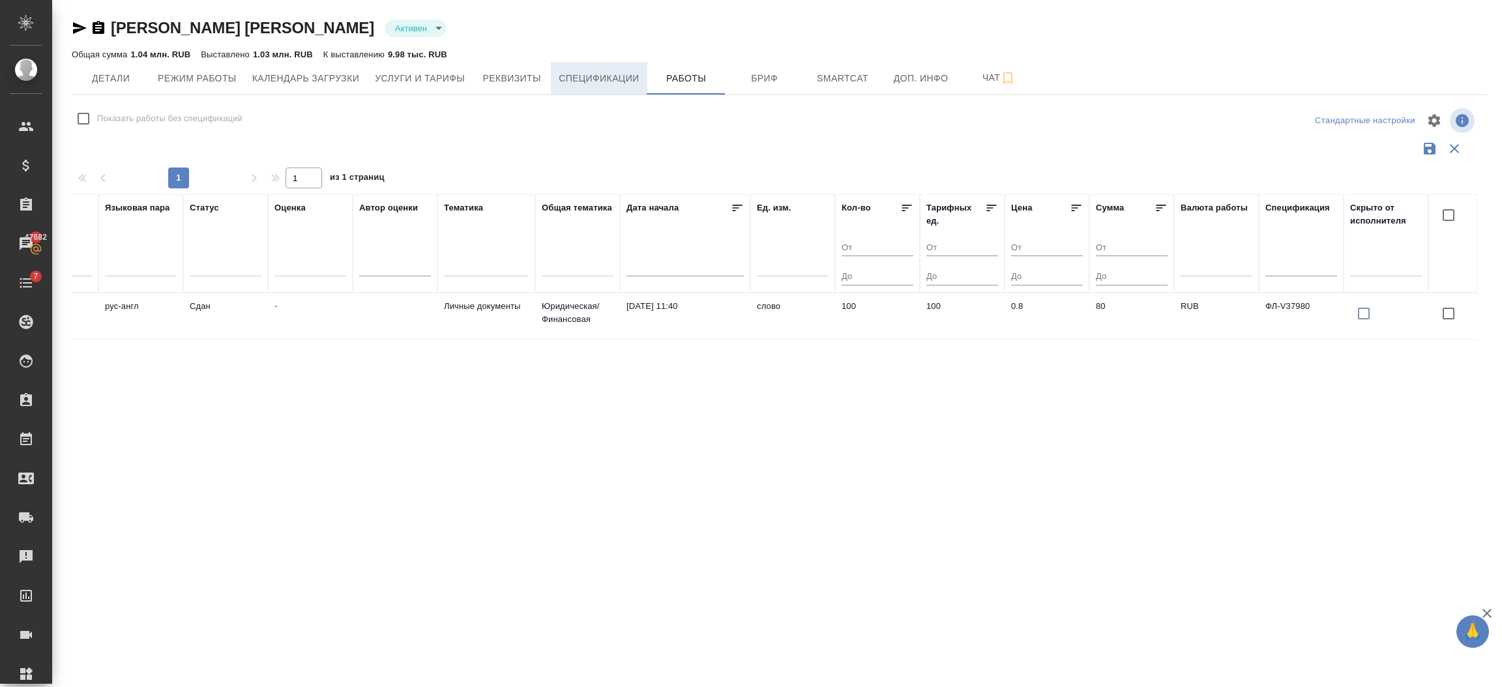
type input "BEG_FL-6257"
click at [590, 70] on span "Спецификации" at bounding box center [599, 78] width 80 height 16
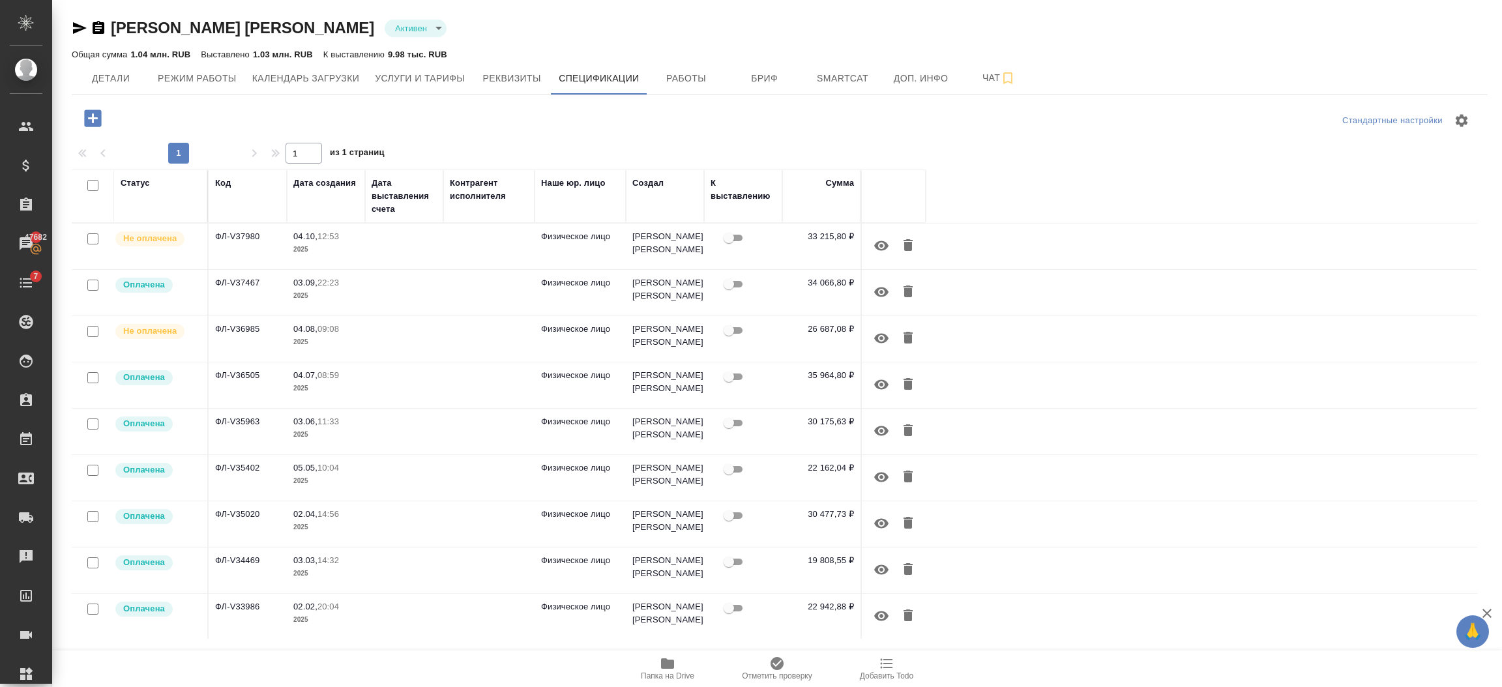
click at [257, 239] on td "ФЛ-V37980" at bounding box center [248, 247] width 78 height 46
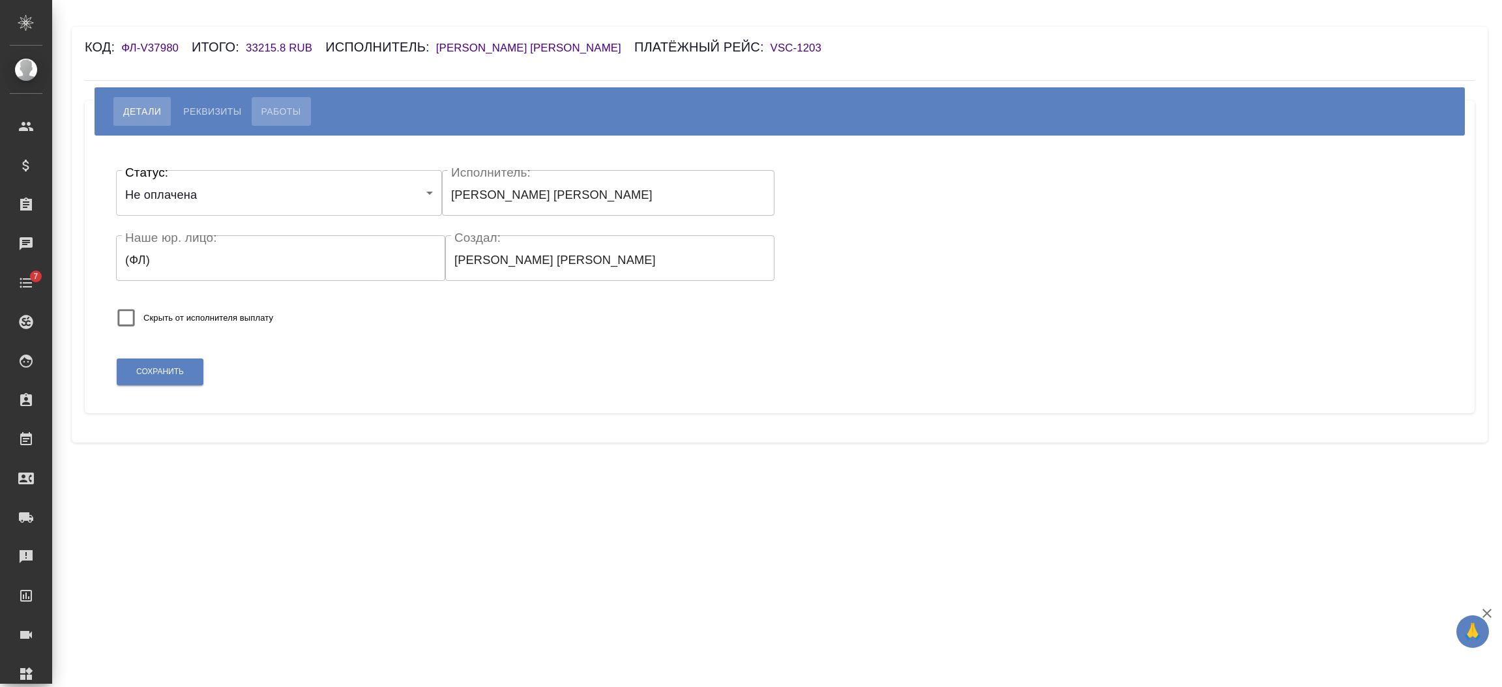
click at [276, 113] on span "Работы" at bounding box center [281, 112] width 40 height 16
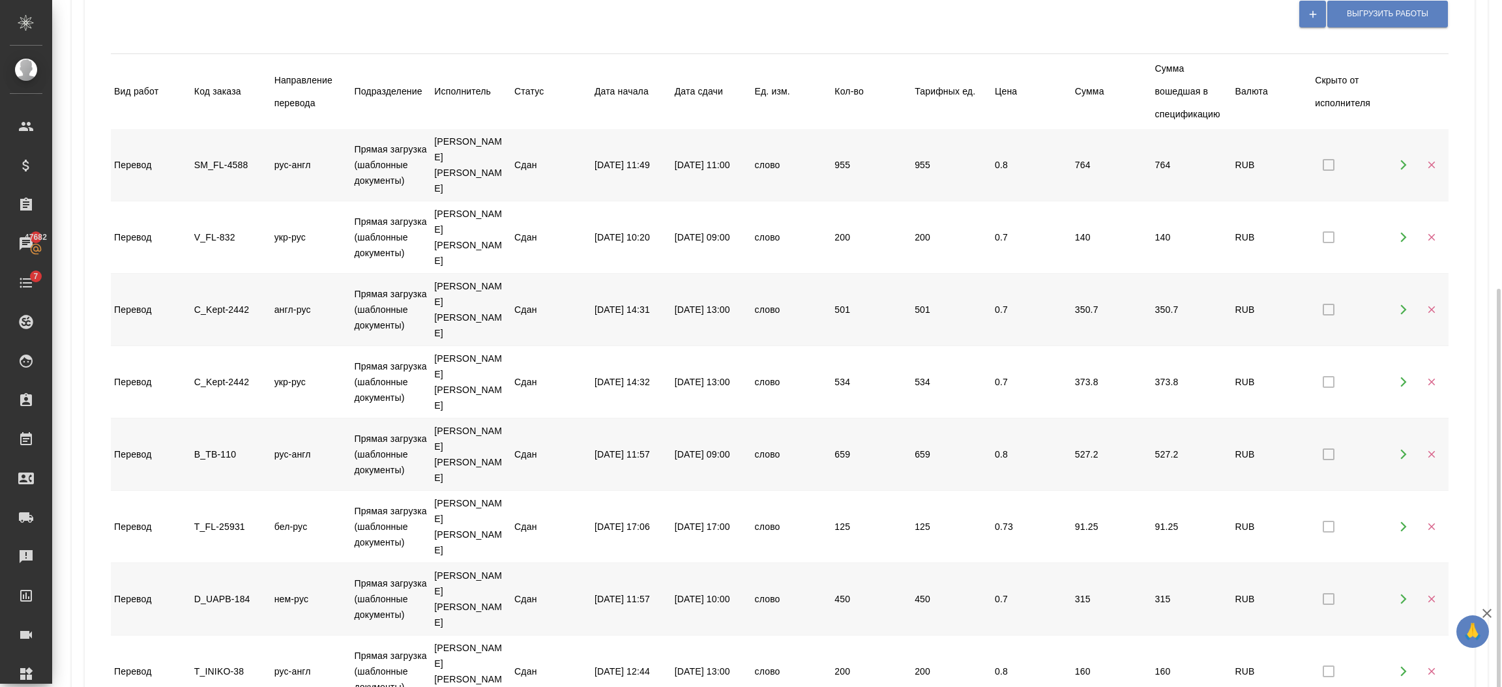
scroll to position [307, 0]
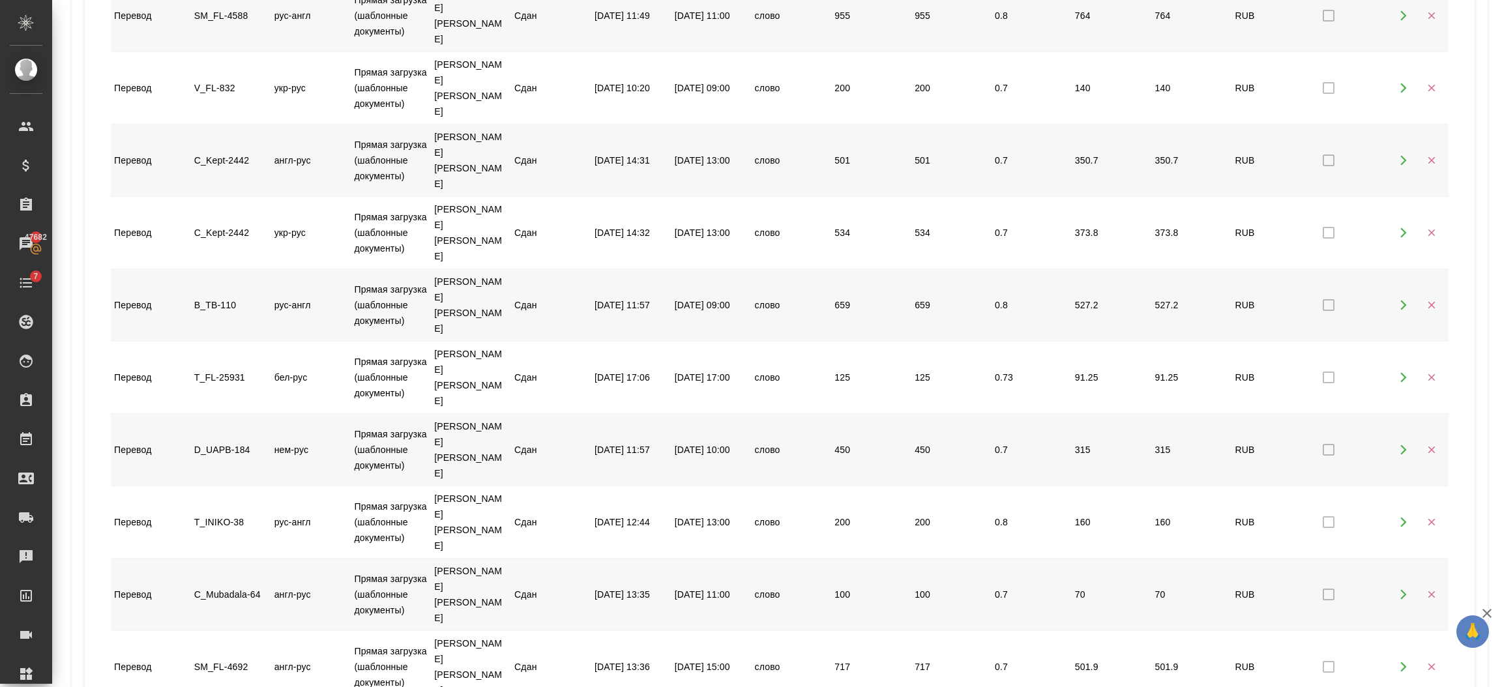
select select "100"
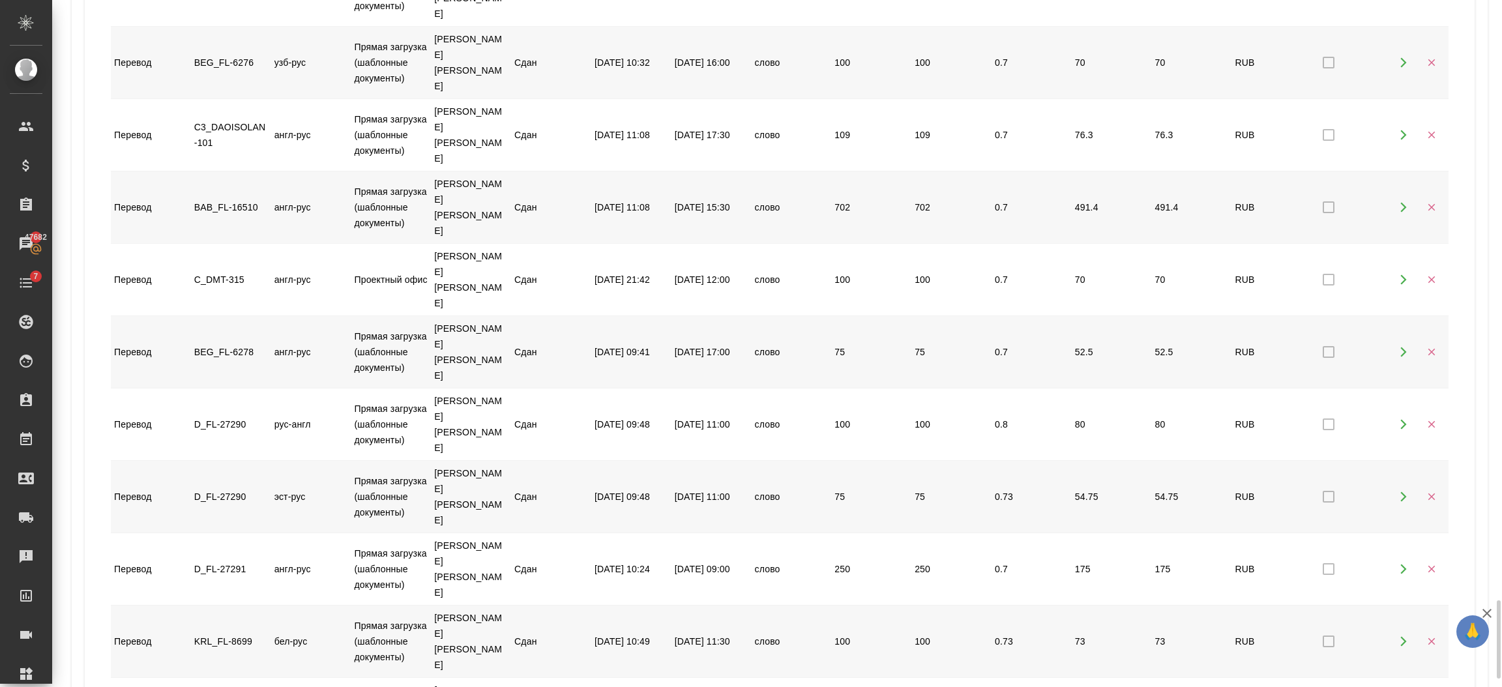
scroll to position [5327, 0]
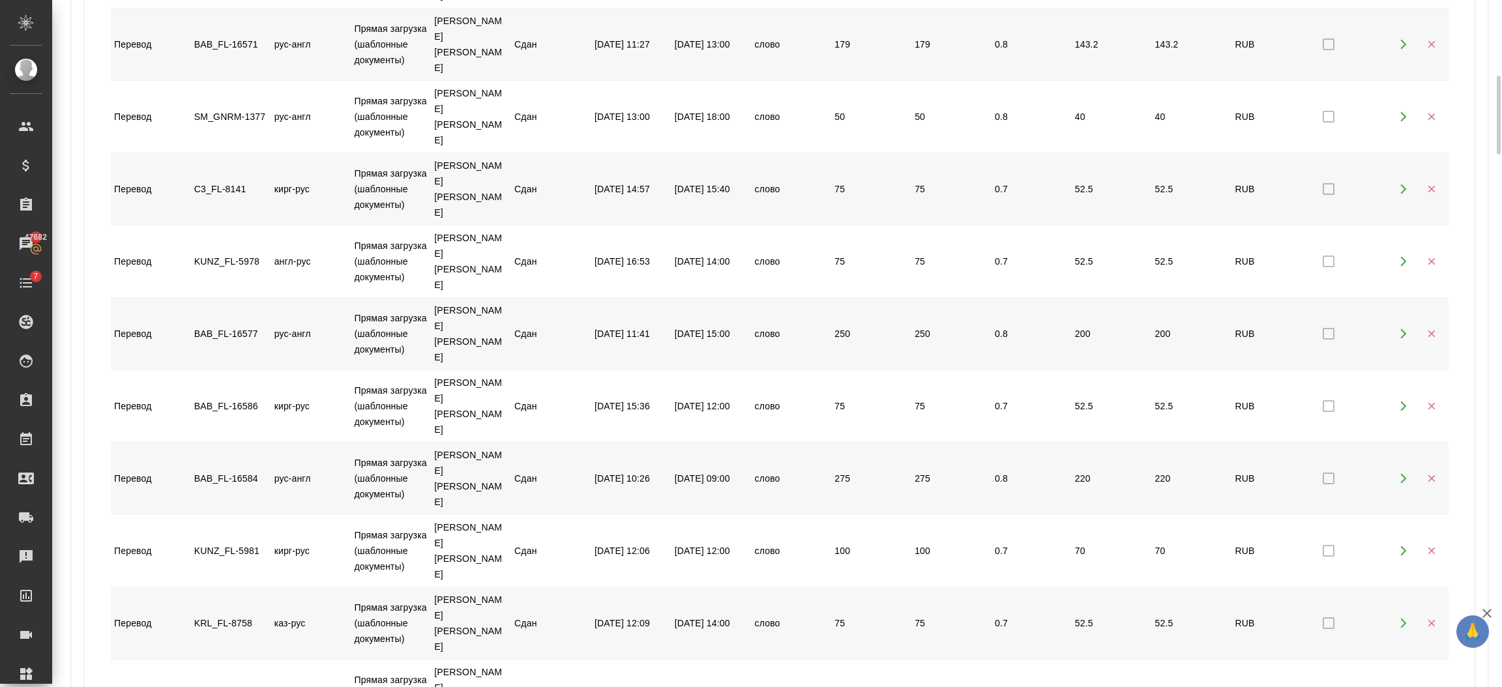
scroll to position [5299, 0]
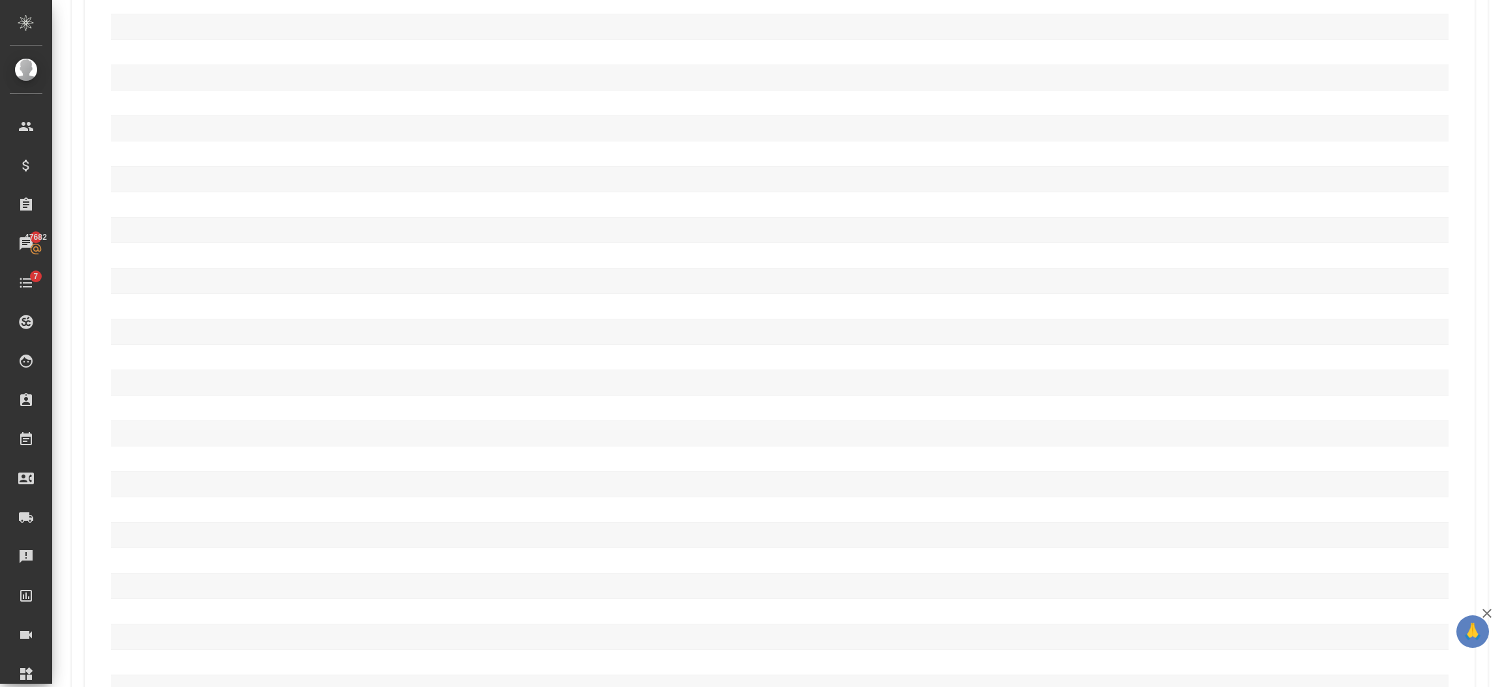
scroll to position [2592, 0]
drag, startPoint x: 679, startPoint y: 566, endPoint x: 592, endPoint y: 578, distance: 88.2
type input "1"
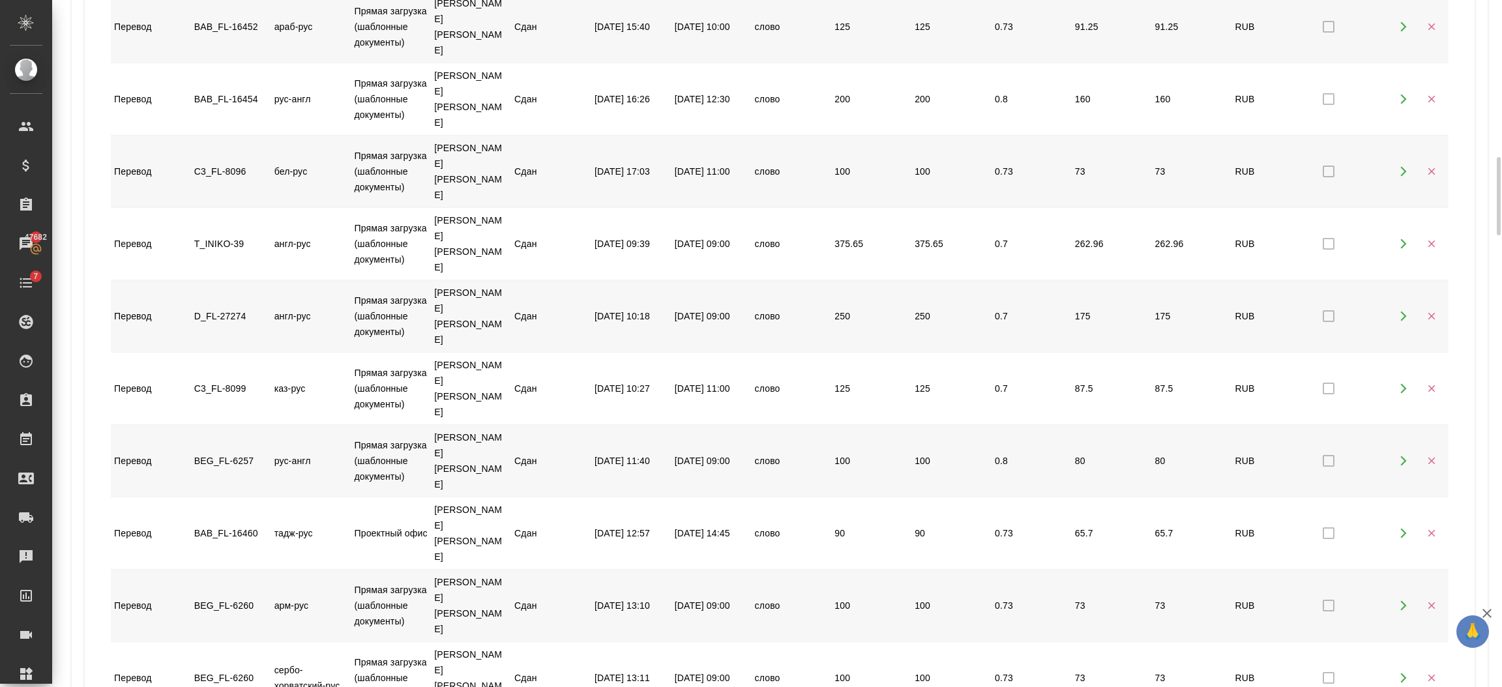
scroll to position [1490, 0]
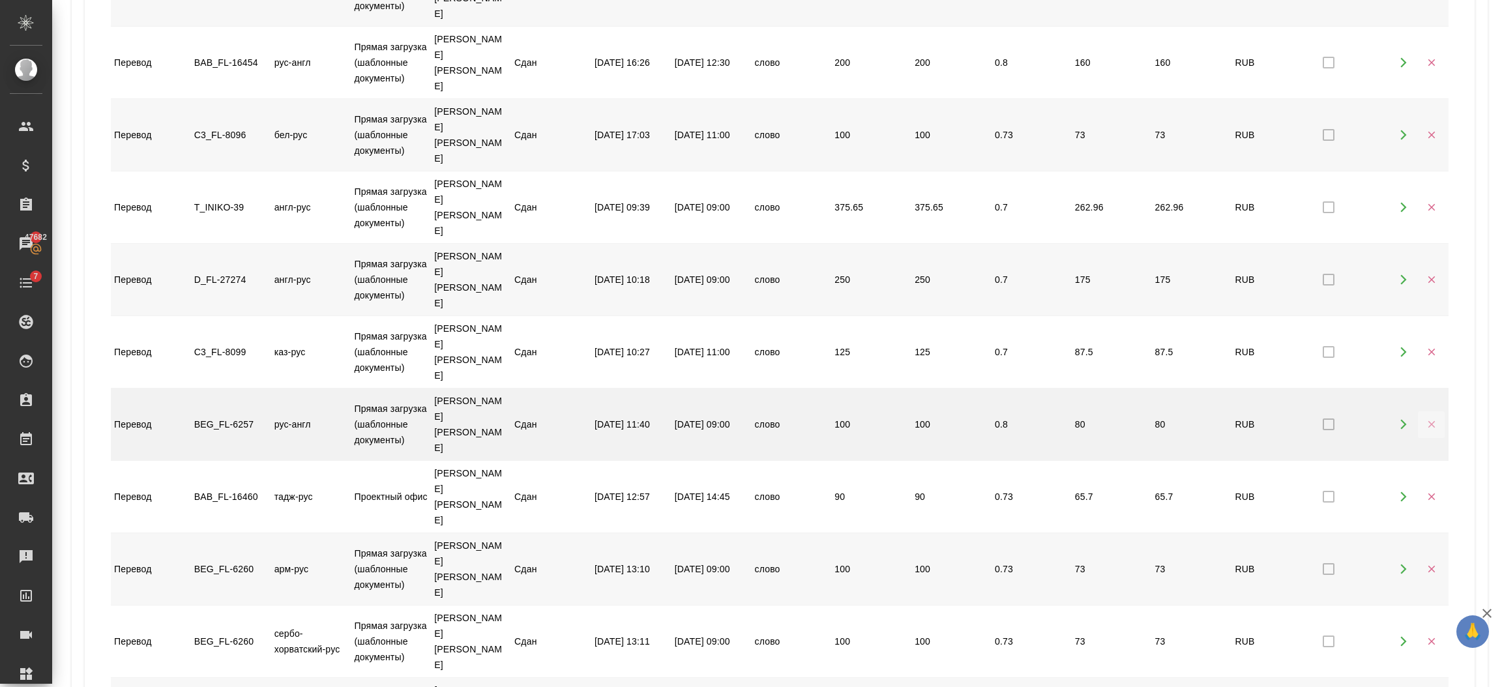
click at [1426, 419] on icon "button" at bounding box center [1432, 425] width 12 height 12
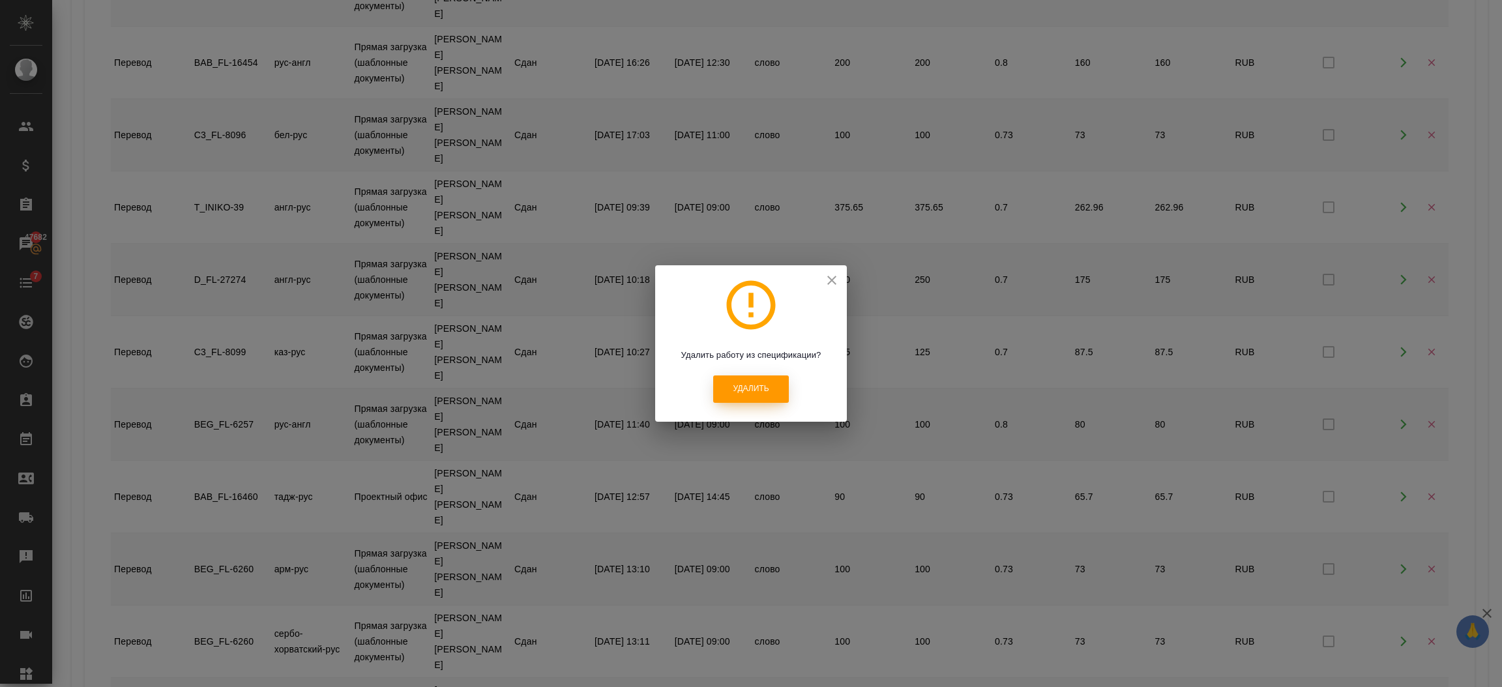
click at [754, 389] on span "Удалить" at bounding box center [751, 388] width 36 height 11
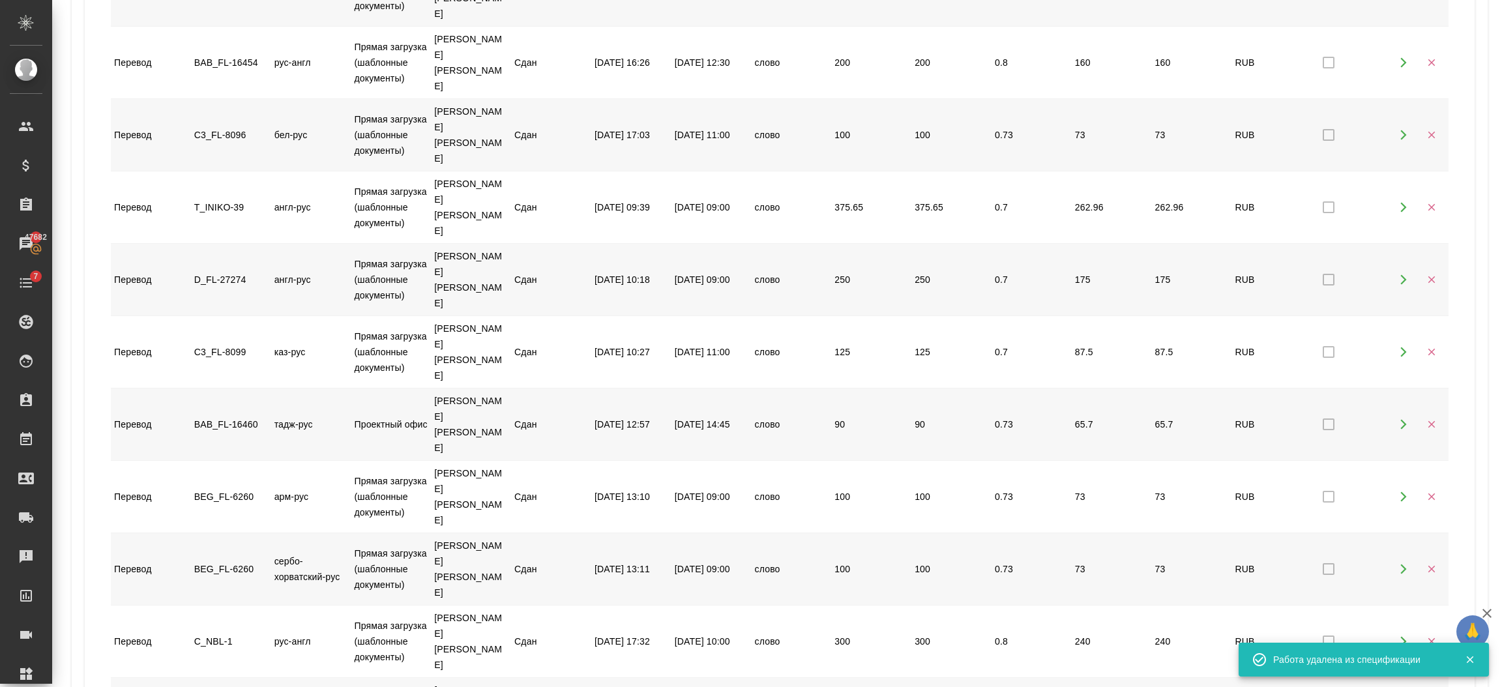
scroll to position [0, 0]
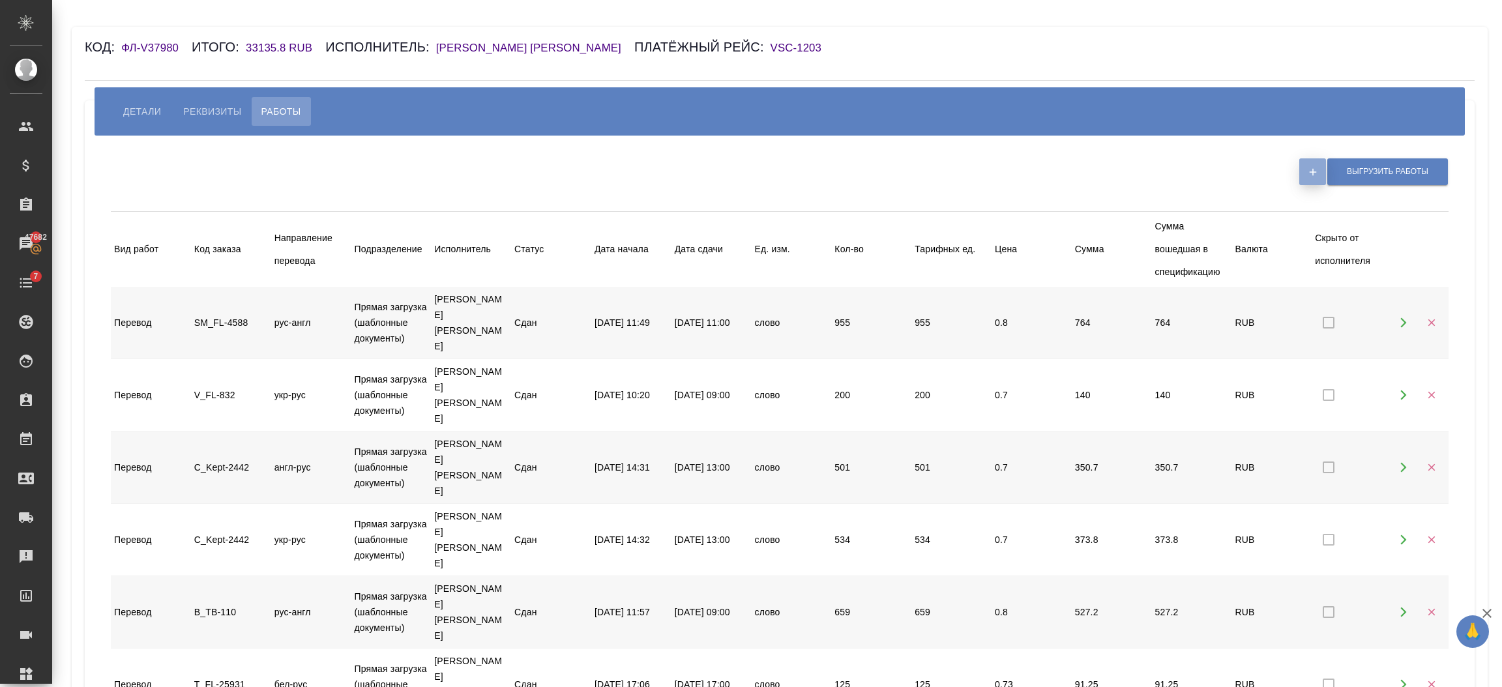
click at [1307, 176] on icon "button" at bounding box center [1313, 172] width 12 height 12
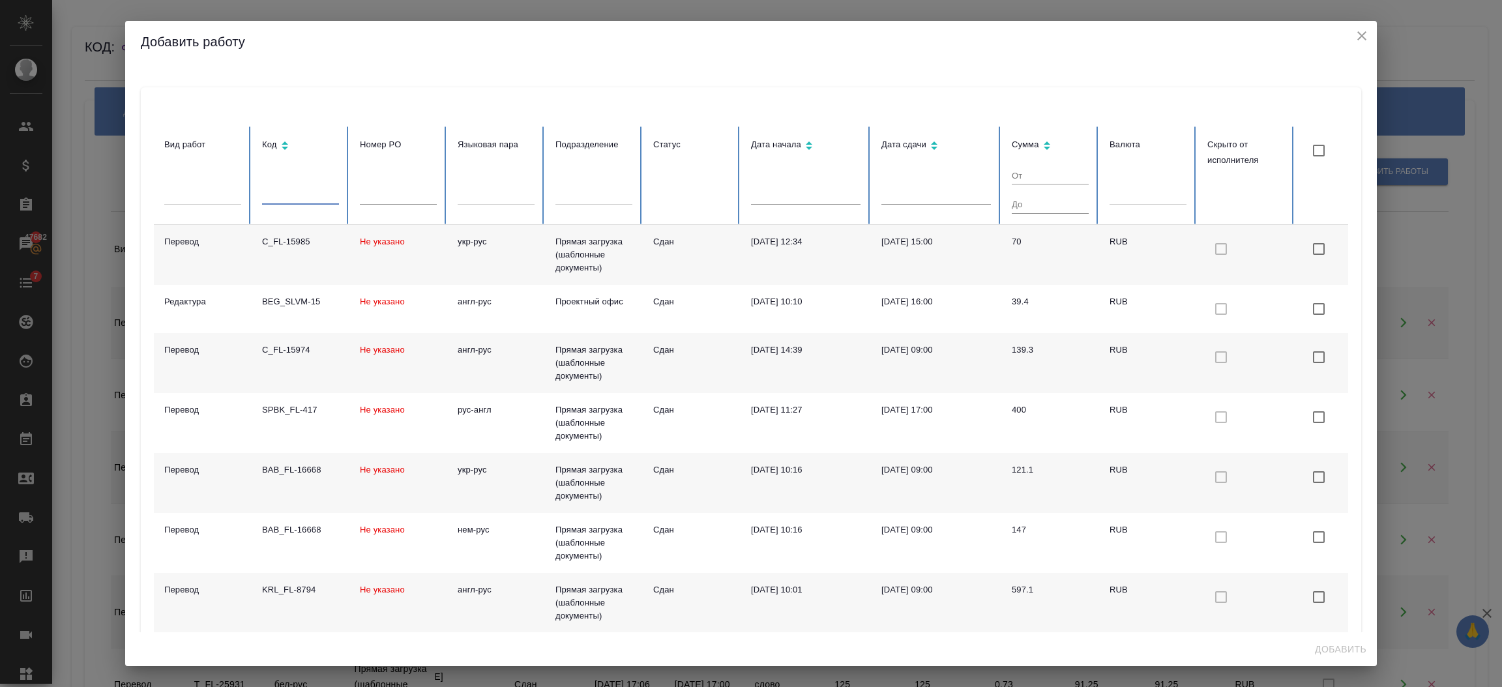
click at [278, 193] on input "text" at bounding box center [300, 195] width 77 height 18
paste input "BEG_FL-6257"
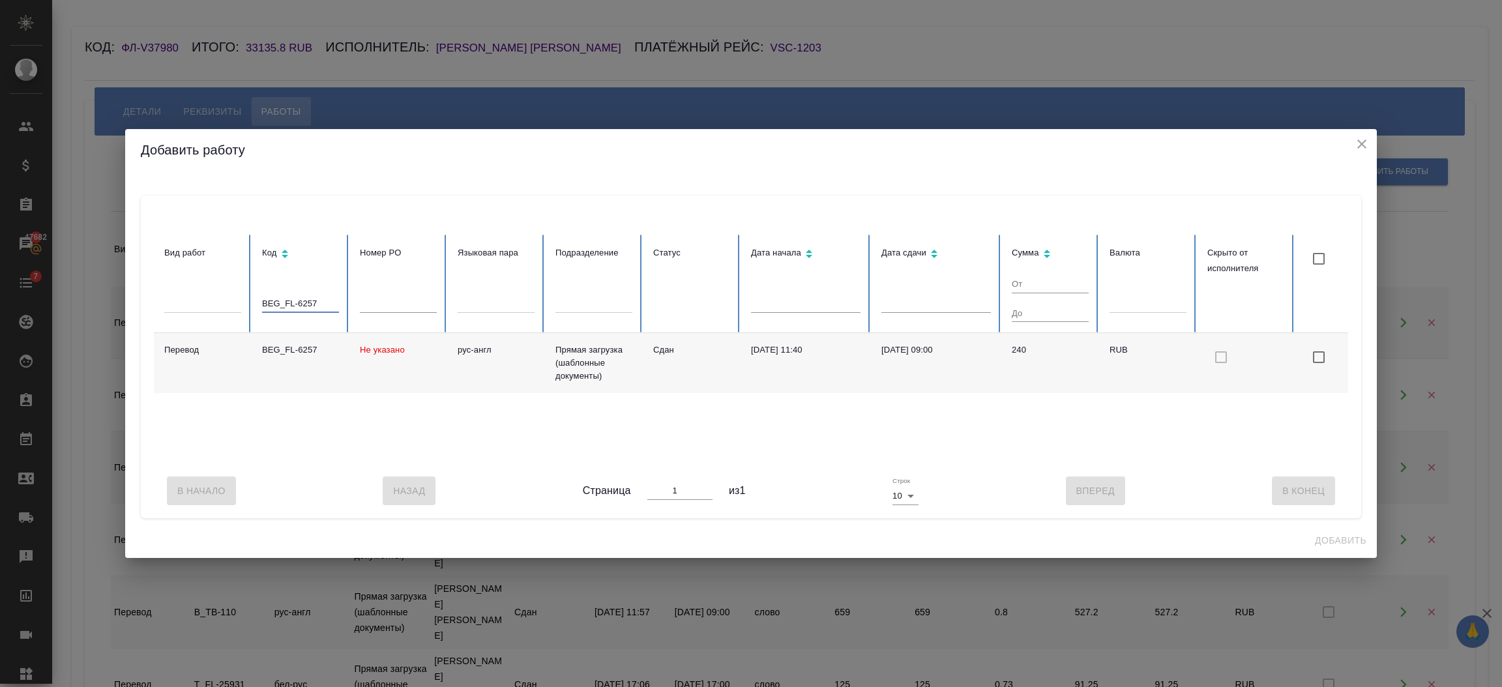
type input "BEG_FL-6257"
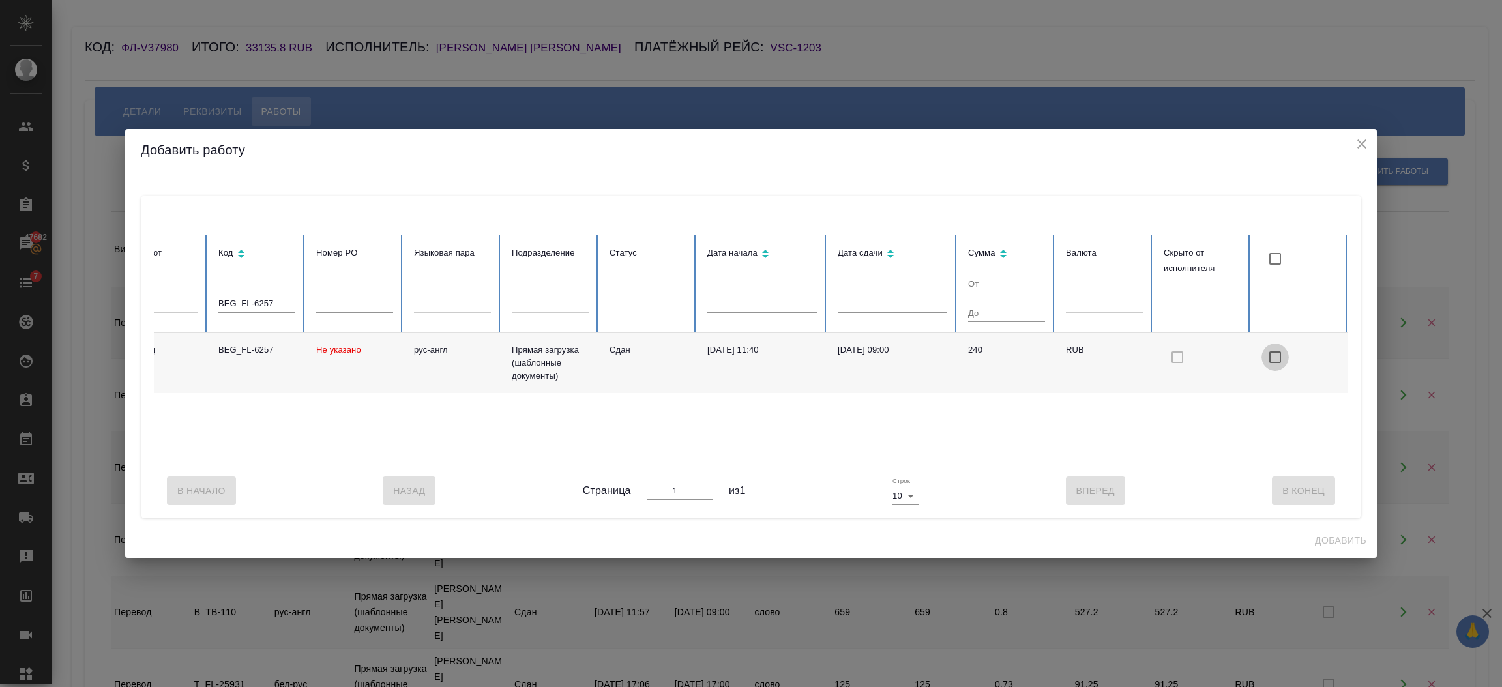
click at [1280, 353] on input "checkbox with default color" at bounding box center [1275, 357] width 27 height 27
checkbox input "true"
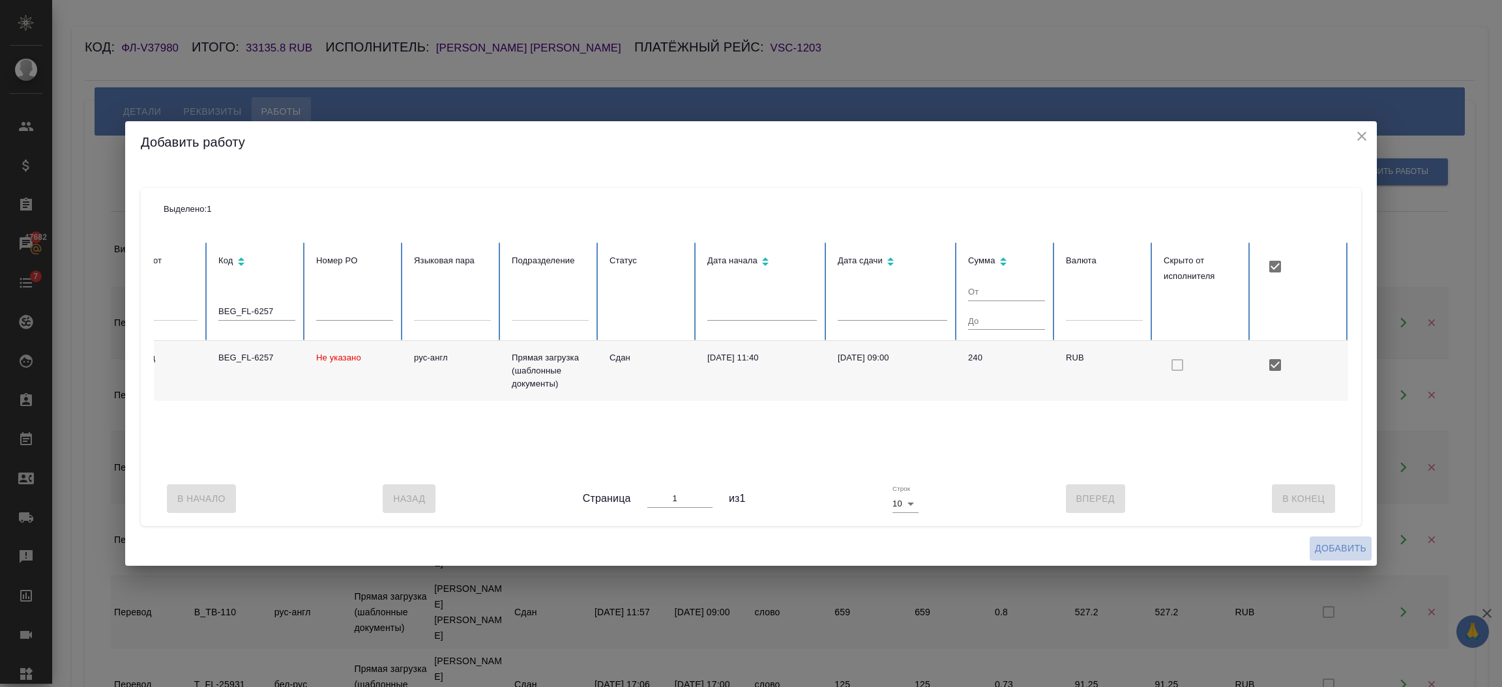
click at [1333, 557] on span "Добавить" at bounding box center [1341, 549] width 52 height 16
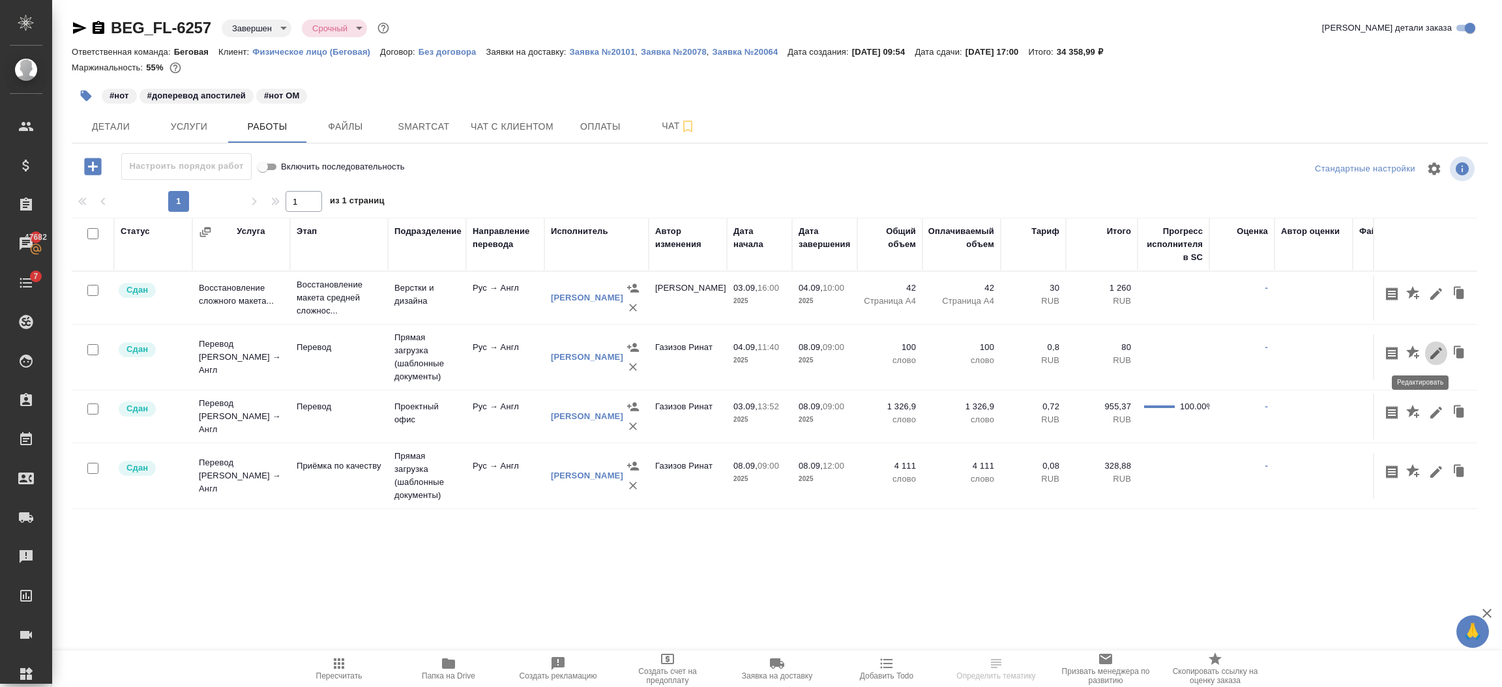
click at [1429, 351] on icon "button" at bounding box center [1437, 354] width 16 height 16
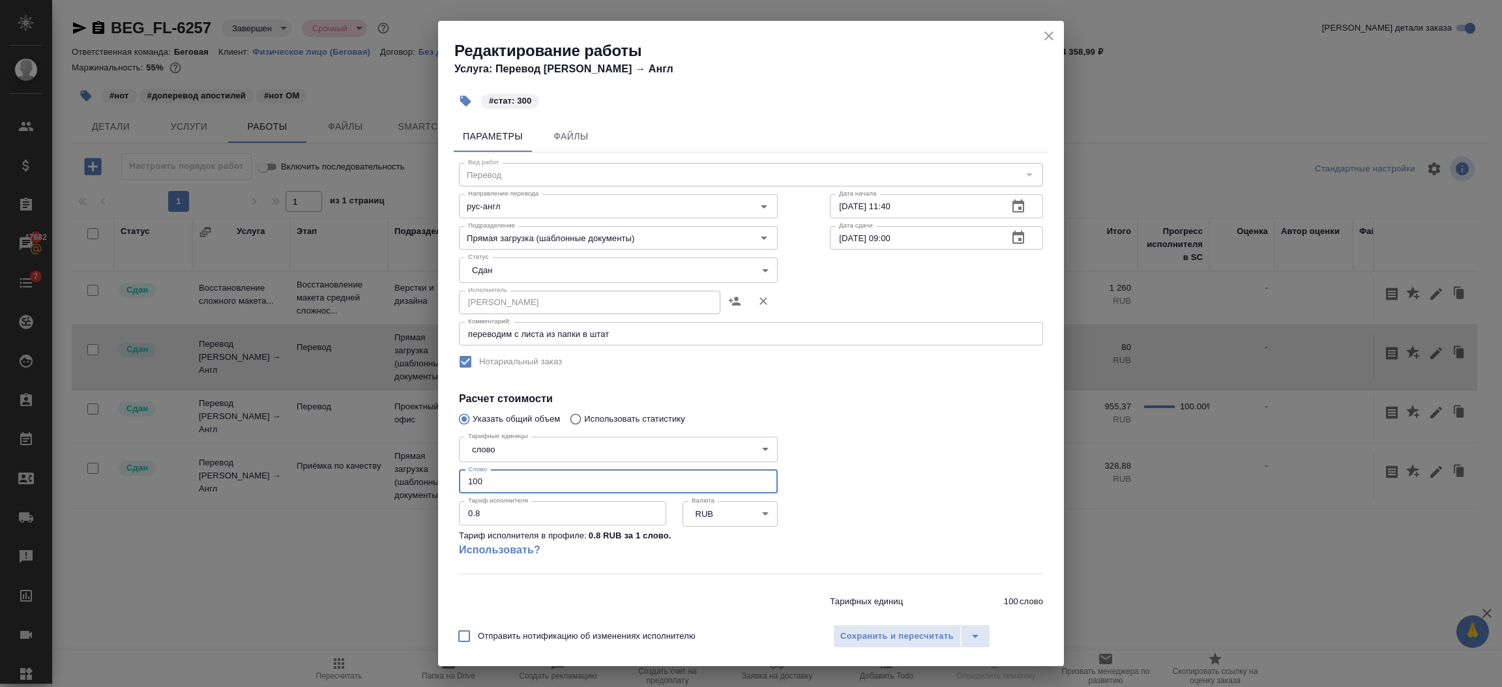
drag, startPoint x: 515, startPoint y: 482, endPoint x: 404, endPoint y: 507, distance: 114.1
click at [404, 507] on div "Редактирование работы Услуга: Перевод Стандарт Рус → Англ #стат: 300 Параметры …" at bounding box center [751, 343] width 1502 height 687
type input "300"
click at [864, 634] on span "Сохранить и пересчитать" at bounding box center [896, 636] width 113 height 15
